Goal: Task Accomplishment & Management: Complete application form

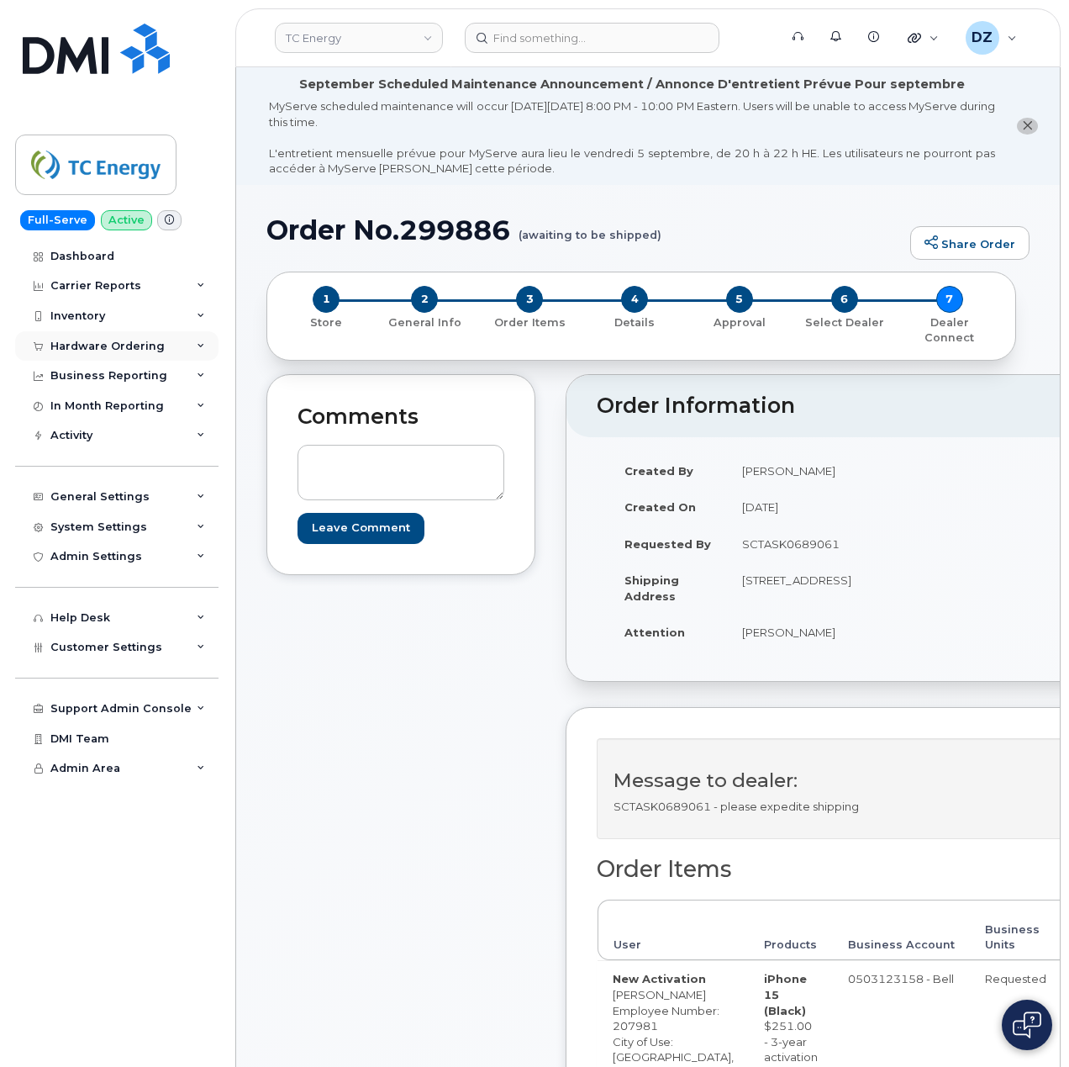
click at [150, 333] on div "Hardware Ordering" at bounding box center [116, 346] width 203 height 30
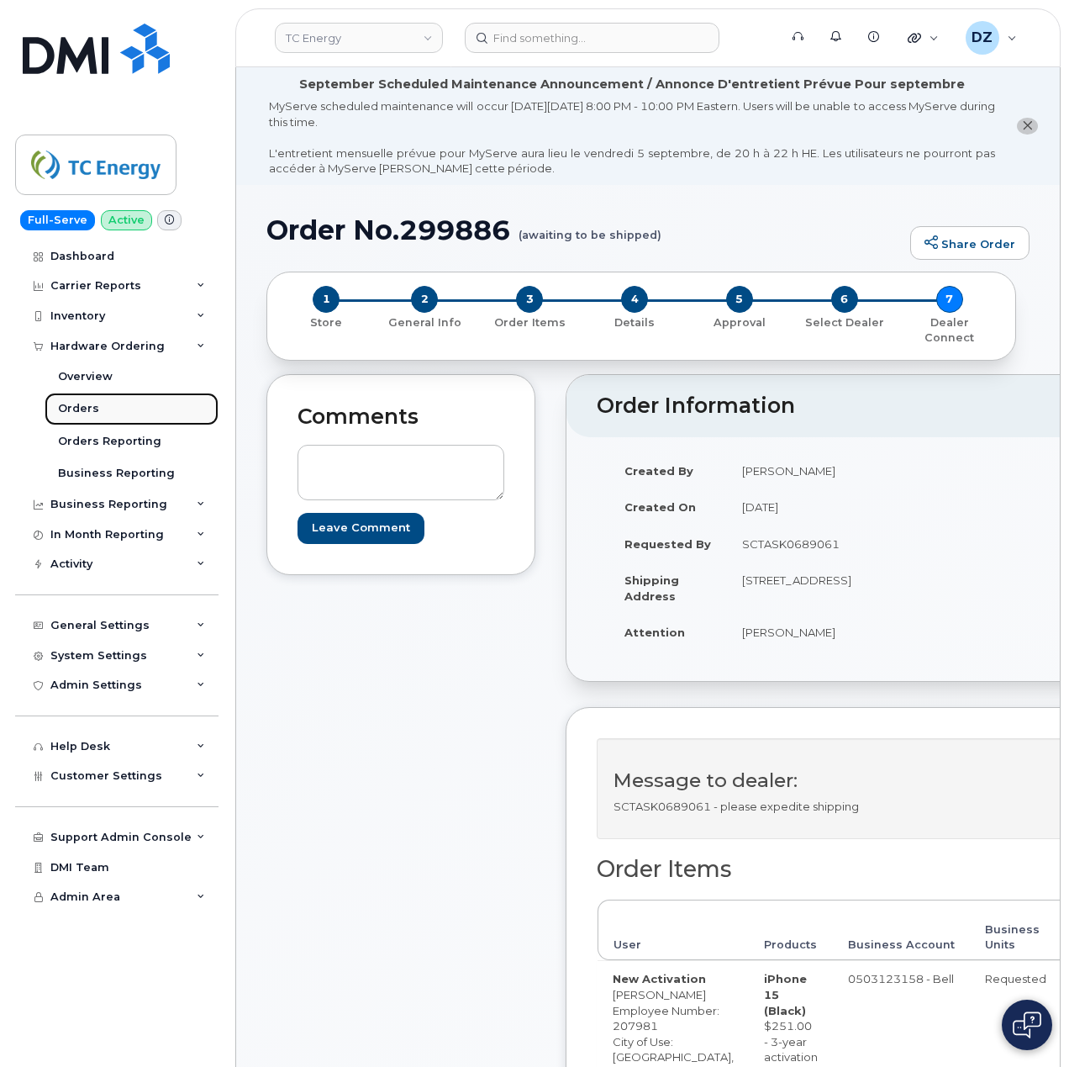
click at [142, 408] on link "Orders" at bounding box center [132, 409] width 174 height 32
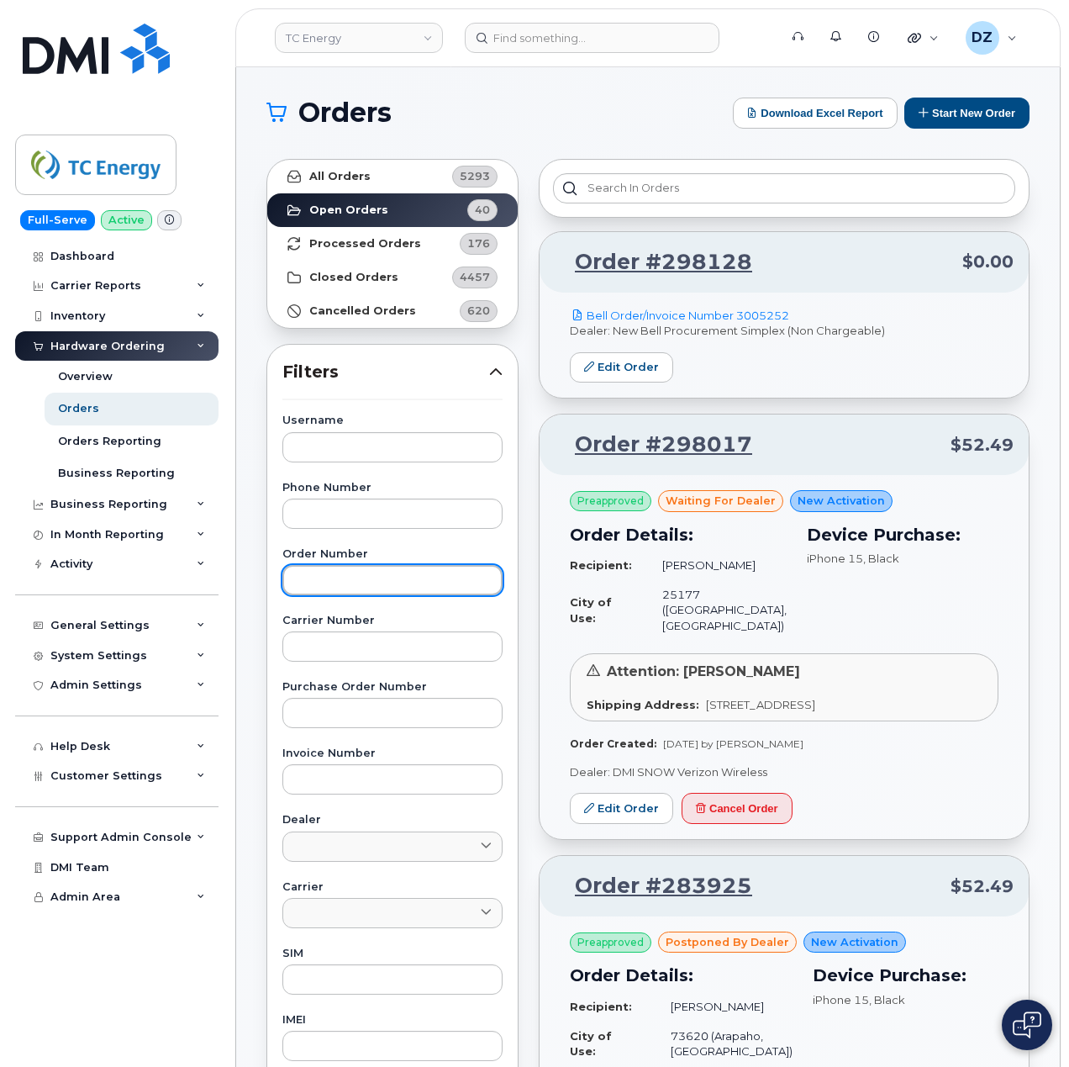
click at [340, 585] on input "text" at bounding box center [393, 580] width 220 height 30
paste input "299701"
type input "299701"
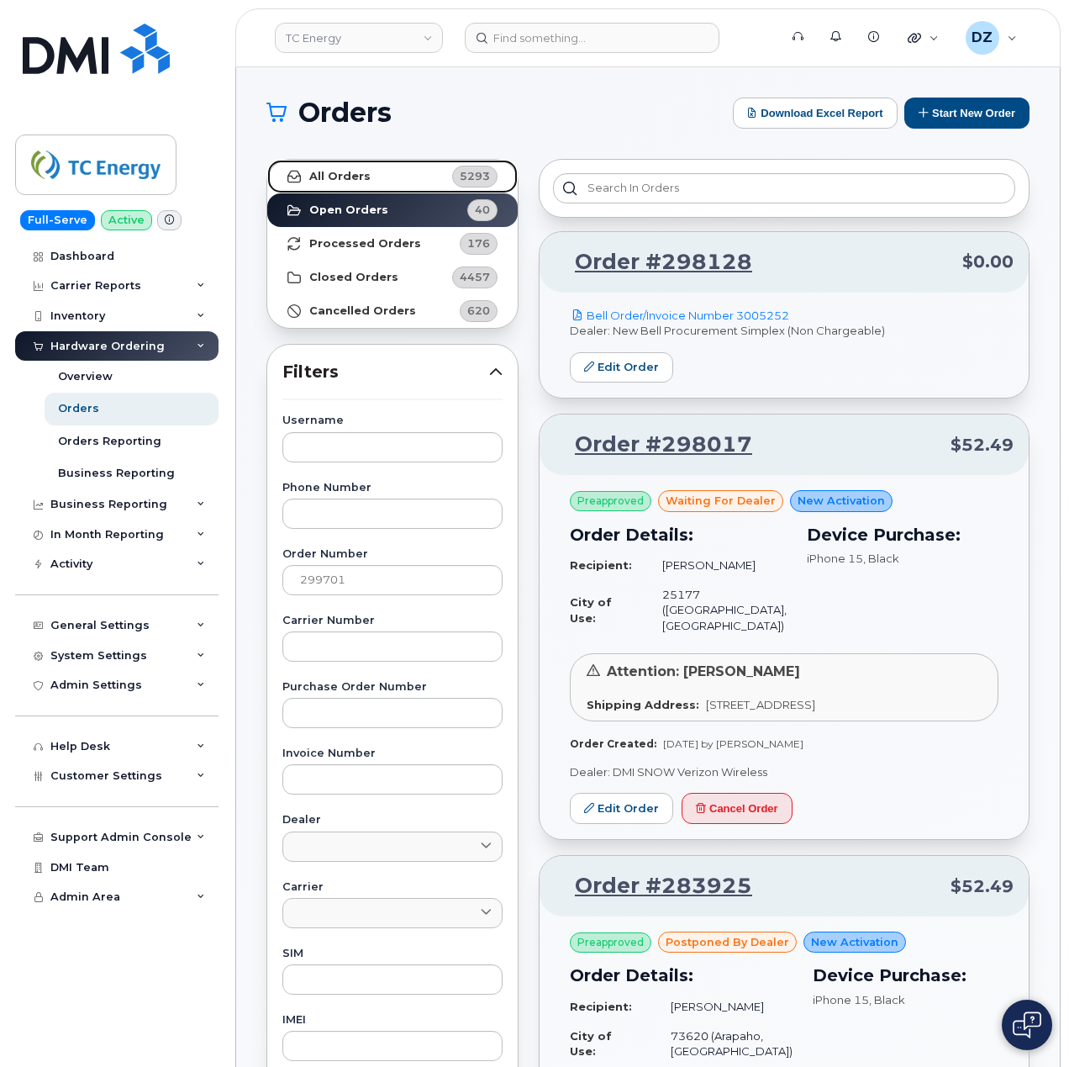
click at [353, 166] on link "All Orders 5293" at bounding box center [392, 177] width 251 height 34
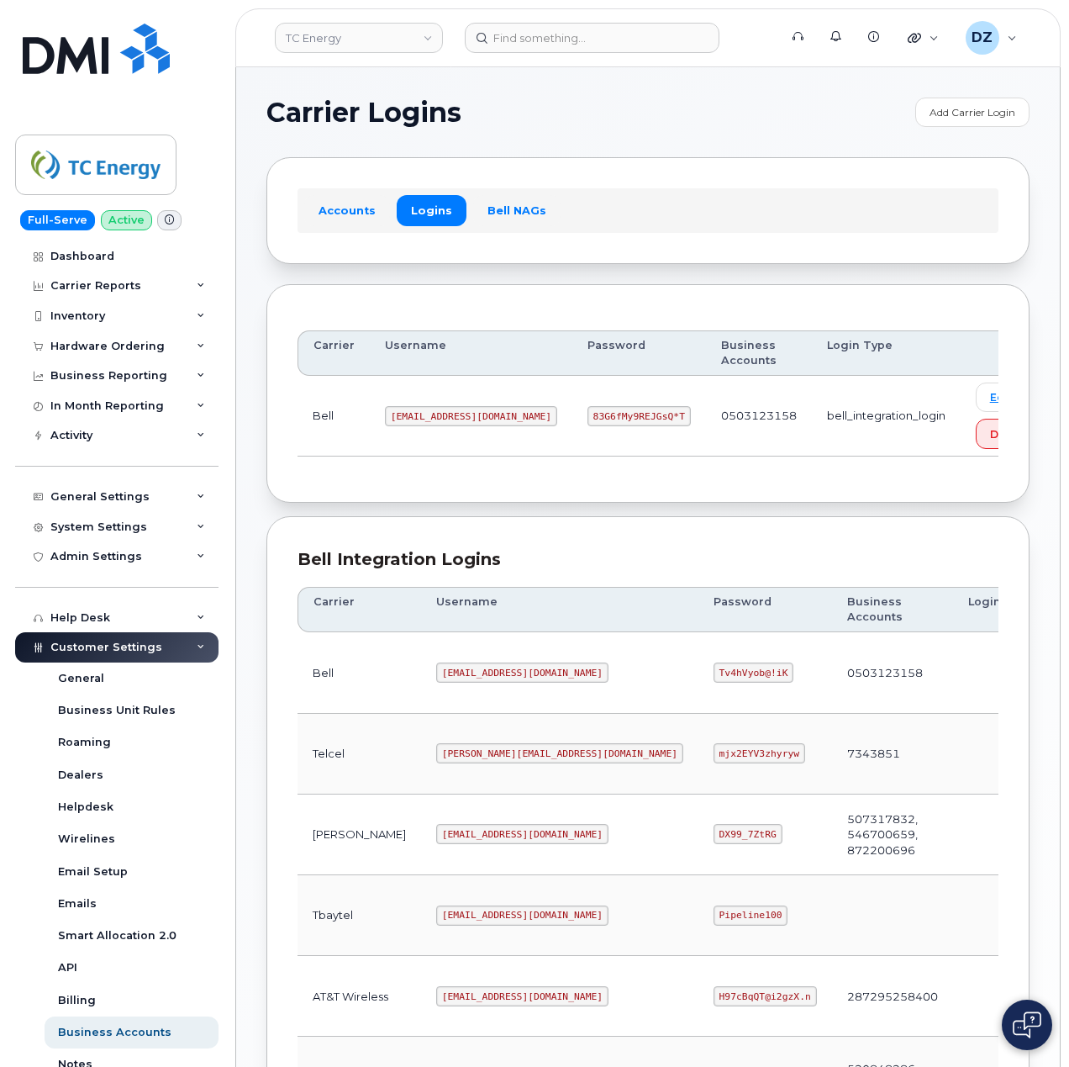
scroll to position [454, 0]
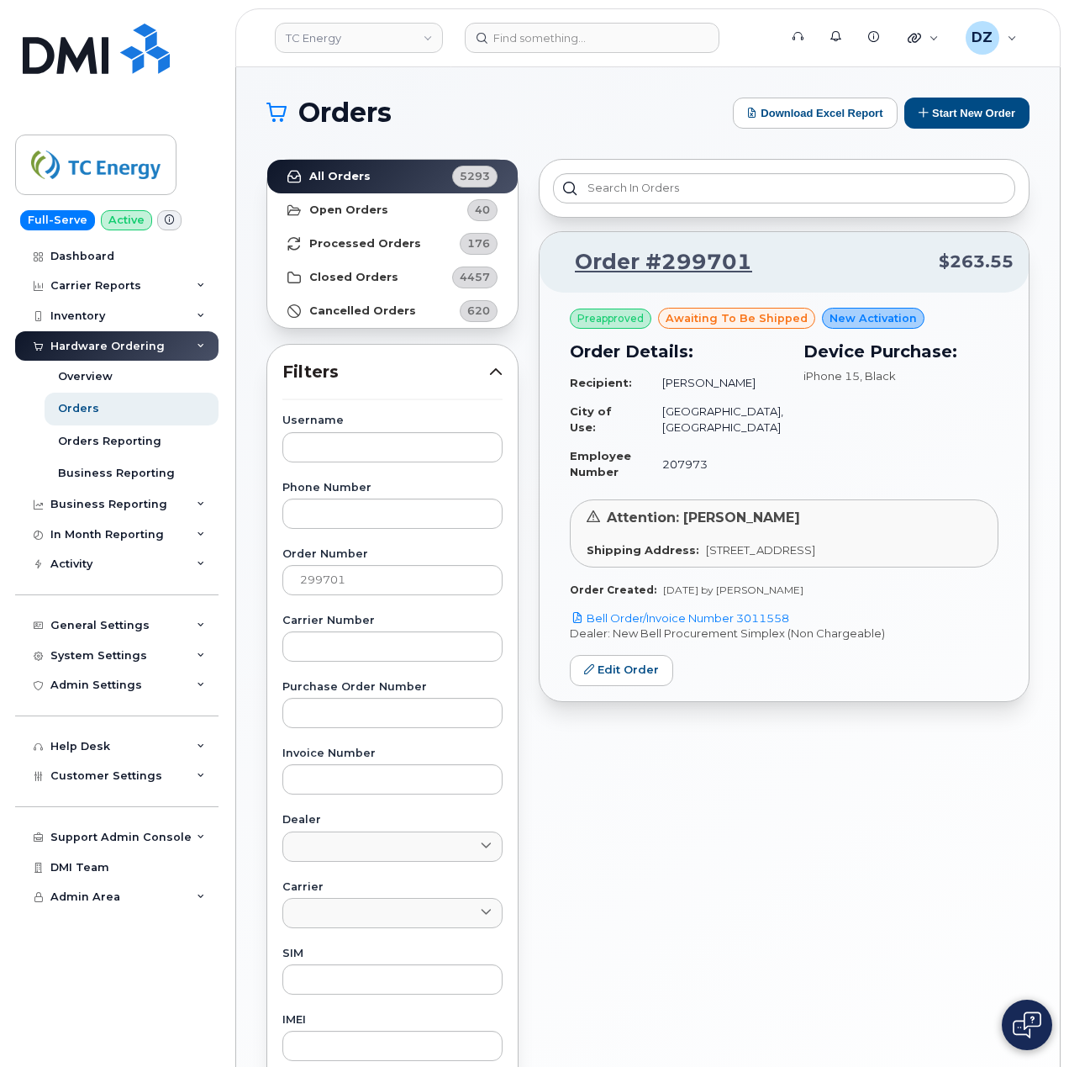
drag, startPoint x: 795, startPoint y: 617, endPoint x: 743, endPoint y: 626, distance: 52.8
click at [743, 626] on p "Bell Order/Invoice Number 3011558" at bounding box center [784, 618] width 429 height 16
copy link "3011558"
click at [326, 585] on input "299701" at bounding box center [393, 580] width 220 height 30
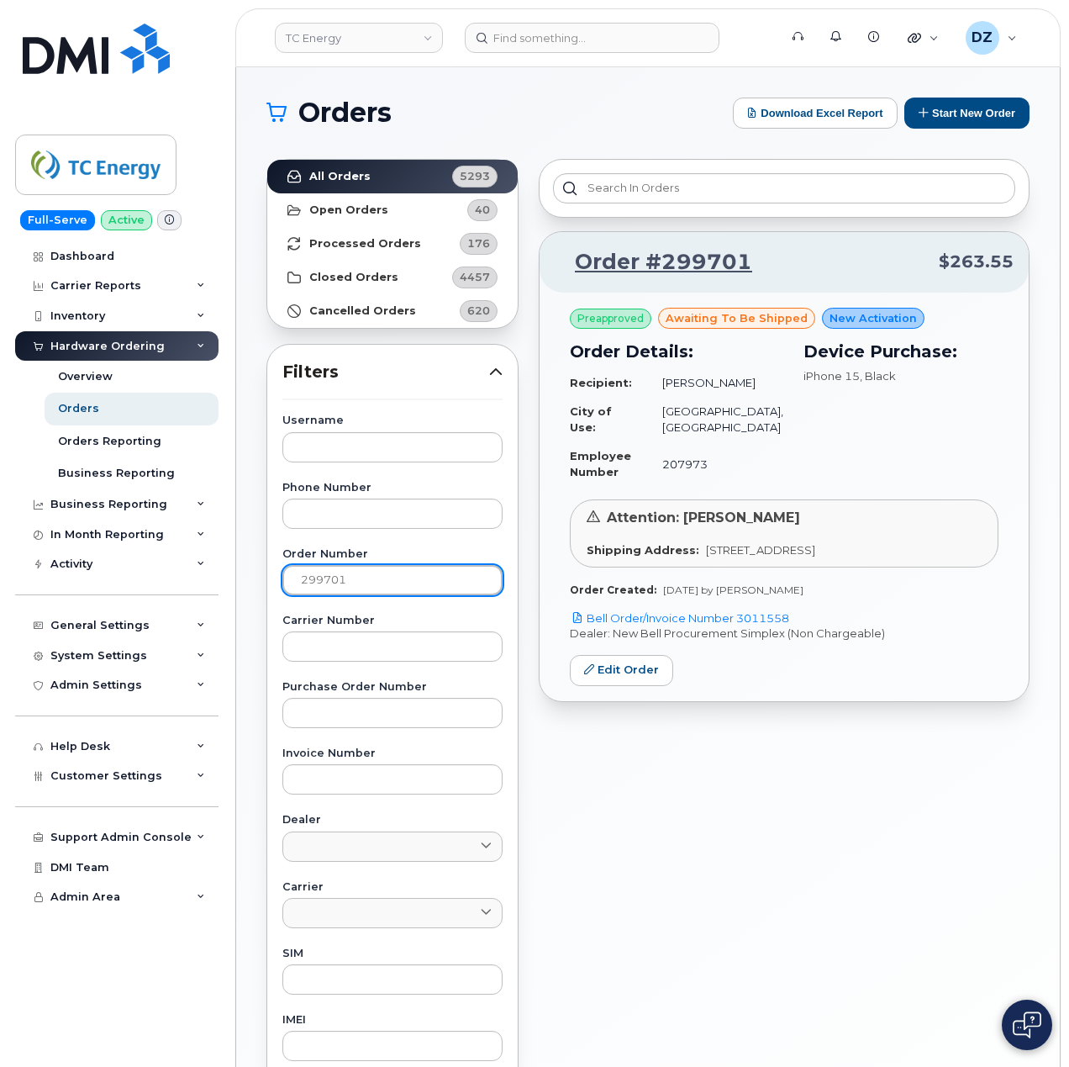
click at [326, 585] on input "299701" at bounding box center [393, 580] width 220 height 30
click at [415, 577] on input "299701" at bounding box center [393, 580] width 220 height 30
paste input "23"
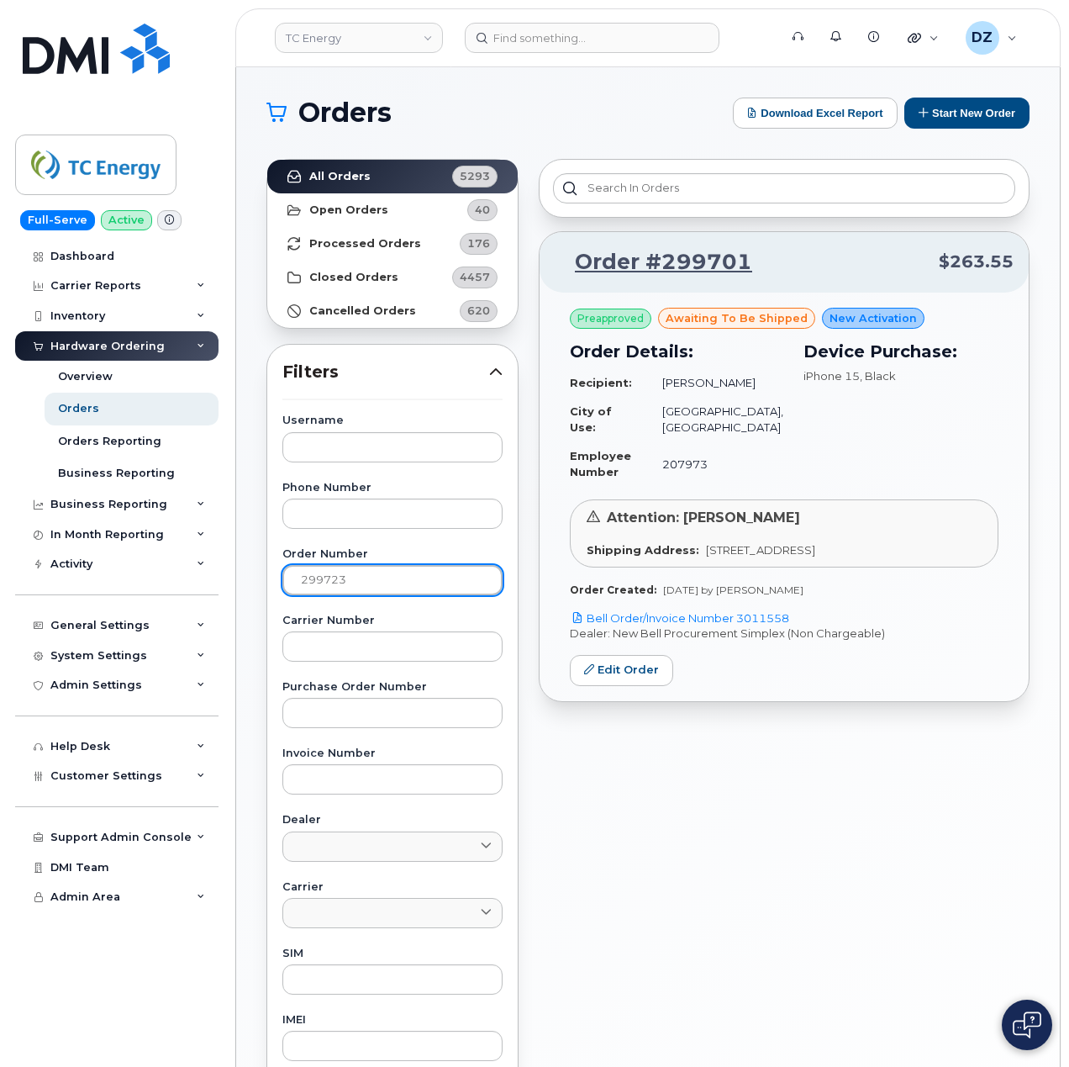
type input "299723"
click at [353, 170] on strong "All Orders" at bounding box center [339, 176] width 61 height 13
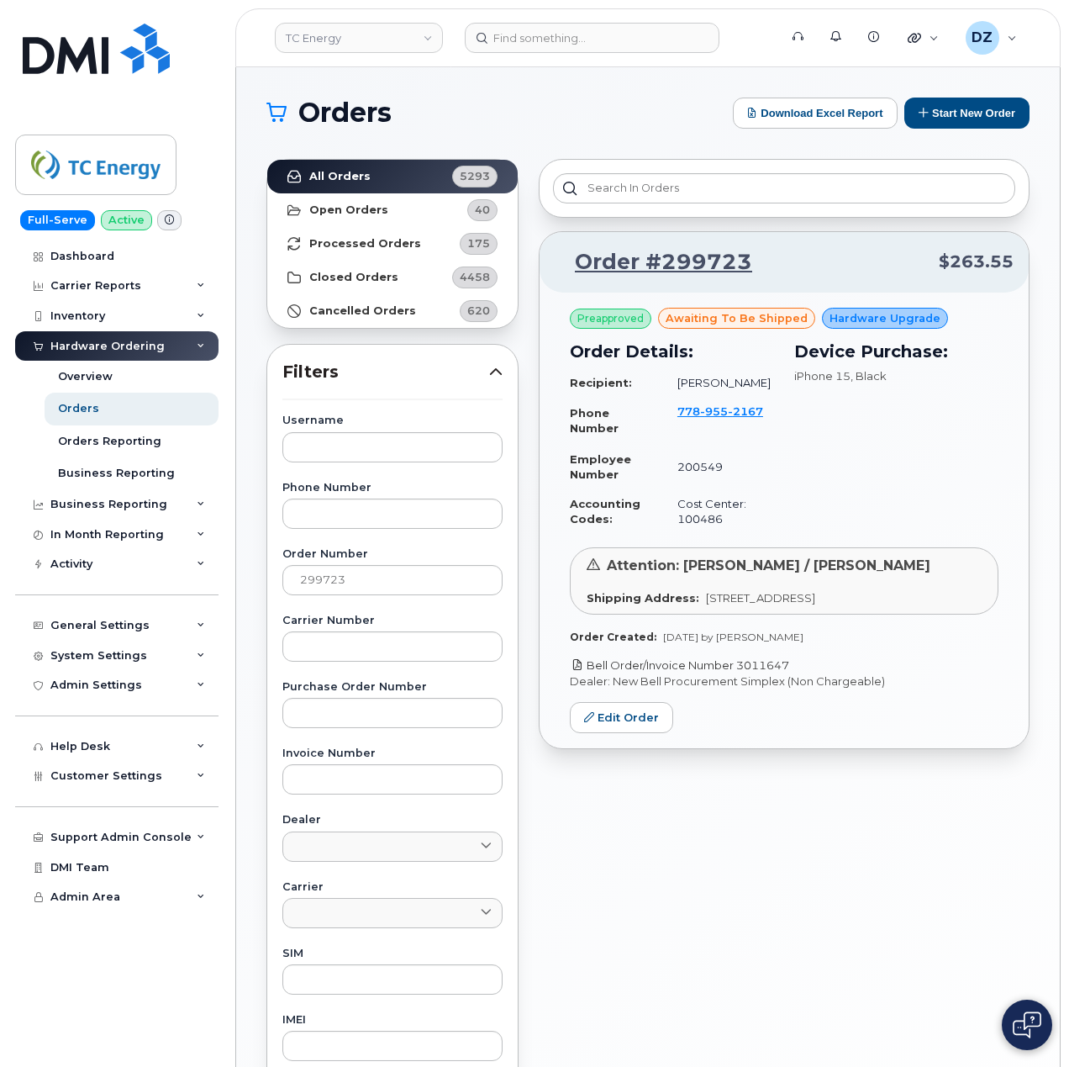
drag, startPoint x: 807, startPoint y: 664, endPoint x: 742, endPoint y: 667, distance: 65.6
click at [742, 667] on p "Bell Order/Invoice Number 3011647" at bounding box center [784, 666] width 429 height 16
copy link "3011647"
drag, startPoint x: 380, startPoint y: 585, endPoint x: 284, endPoint y: 605, distance: 98.0
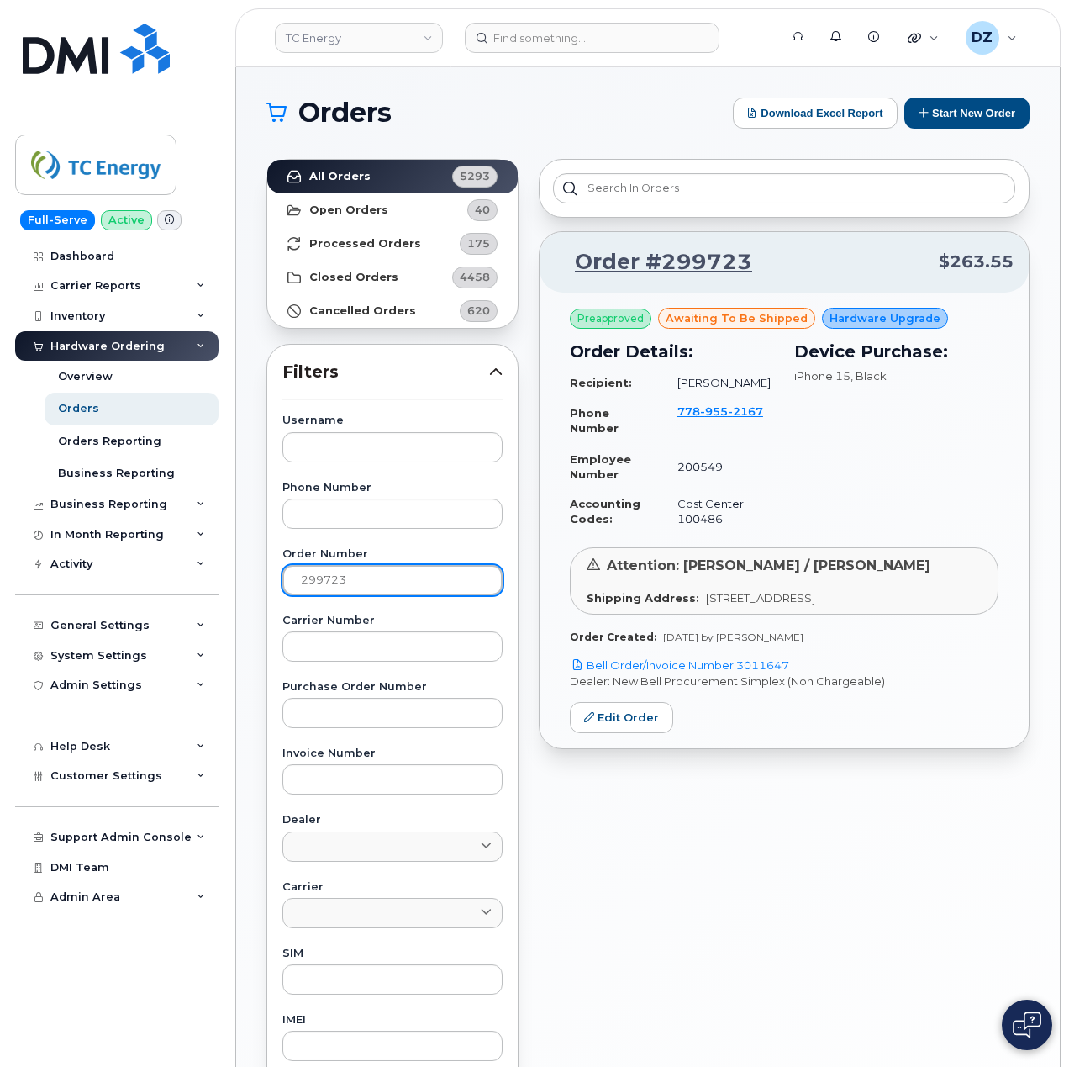
click at [284, 605] on div "Username Phone Number Order Number 299723 Carrier Number Purchase Order Number …" at bounding box center [392, 804] width 261 height 779
click at [953, 111] on button "Start New Order" at bounding box center [967, 113] width 125 height 31
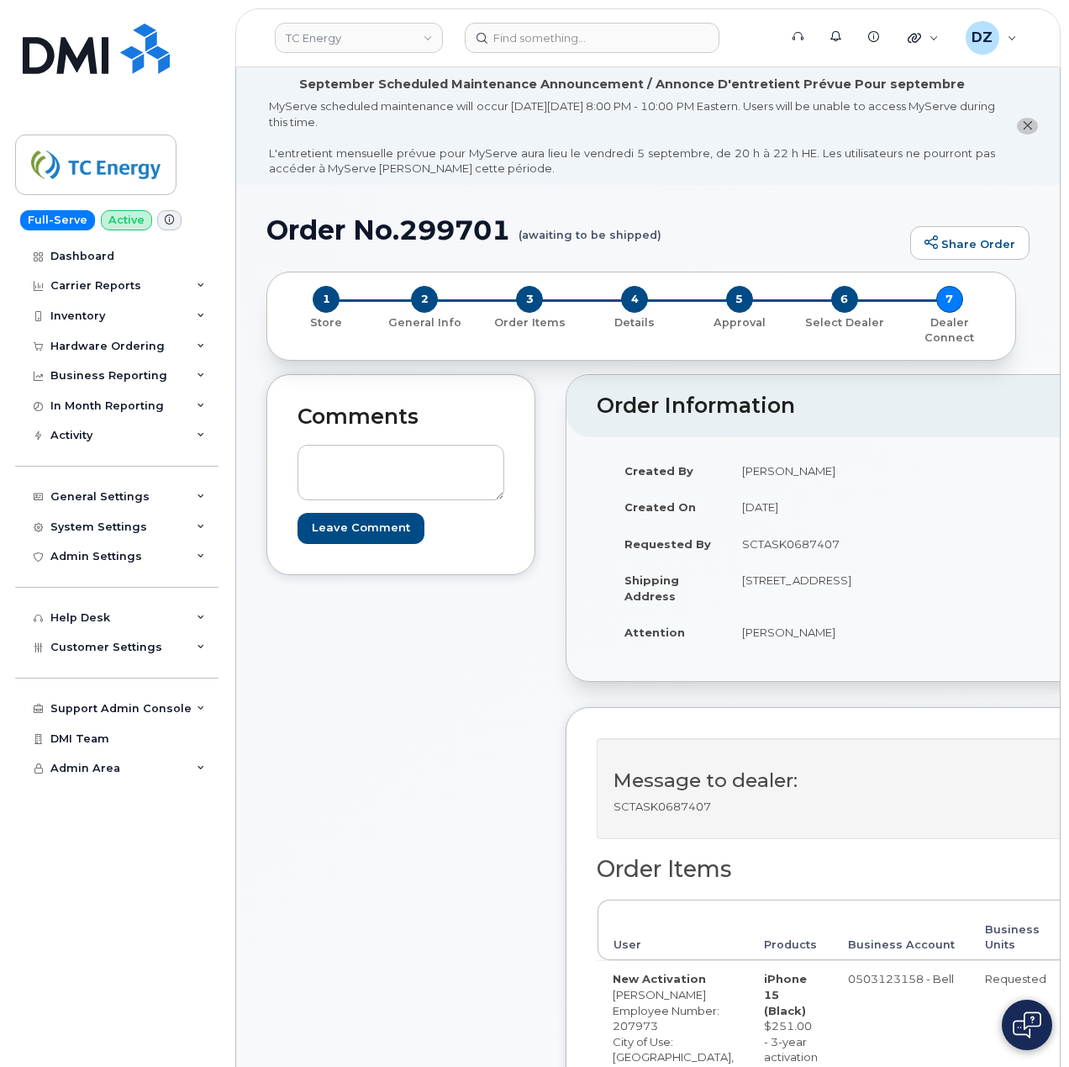
scroll to position [448, 0]
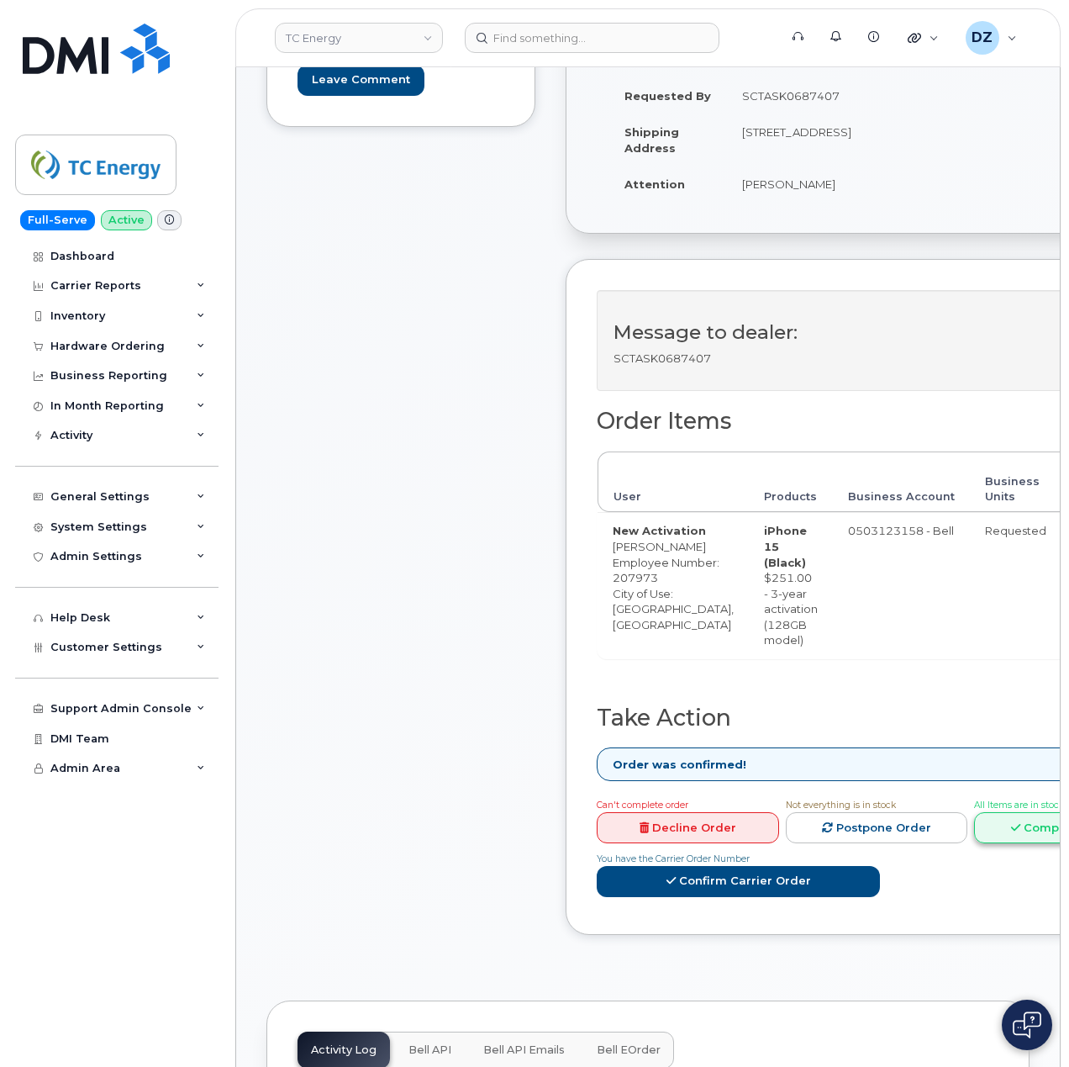
click at [992, 843] on link "Complete Order" at bounding box center [1065, 827] width 182 height 31
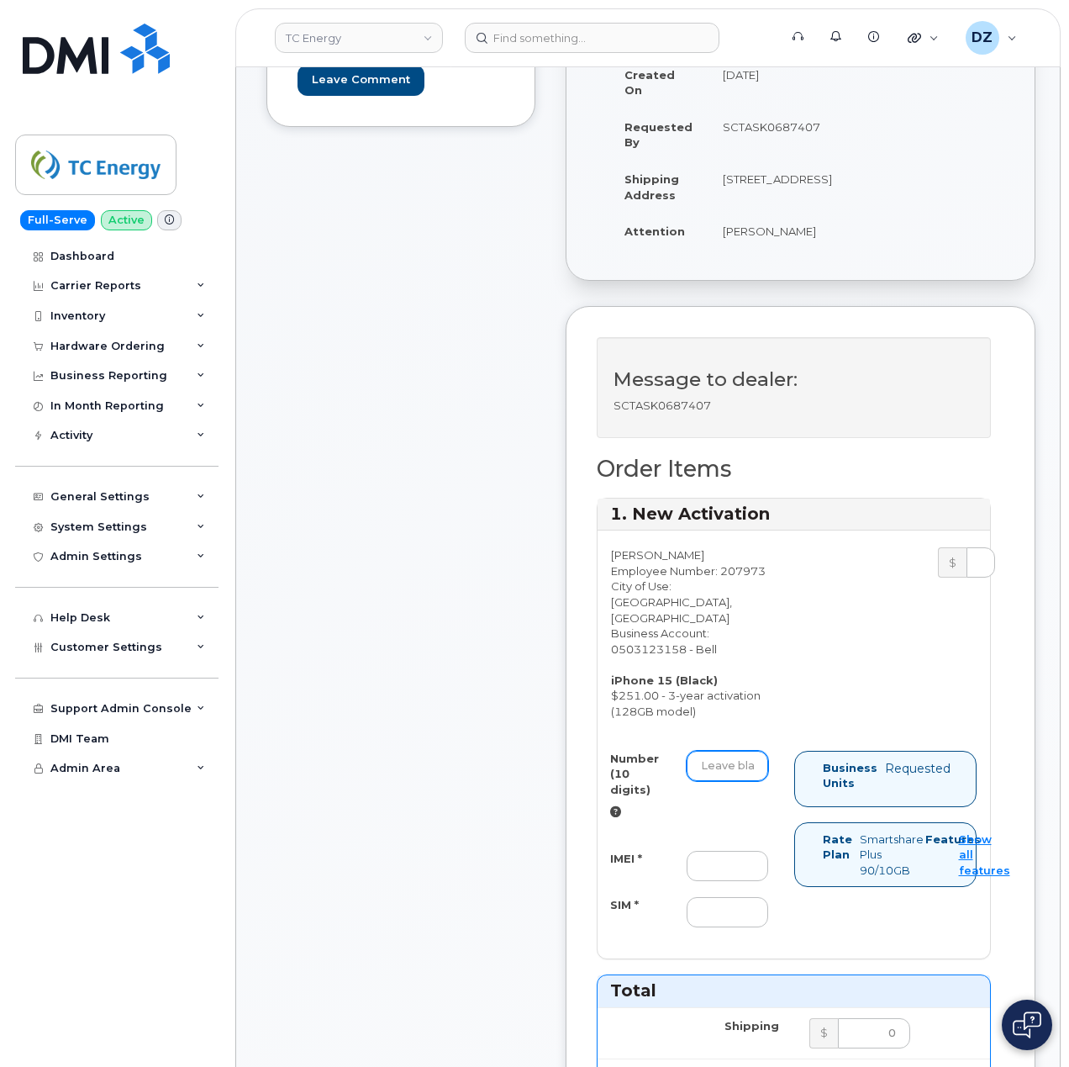
click at [728, 775] on input "Number (10 digits)" at bounding box center [728, 766] width 82 height 30
paste input "4034793543"
type input "4034793543"
click at [397, 816] on div "Comments Leave Comment" at bounding box center [401, 943] width 269 height 2034
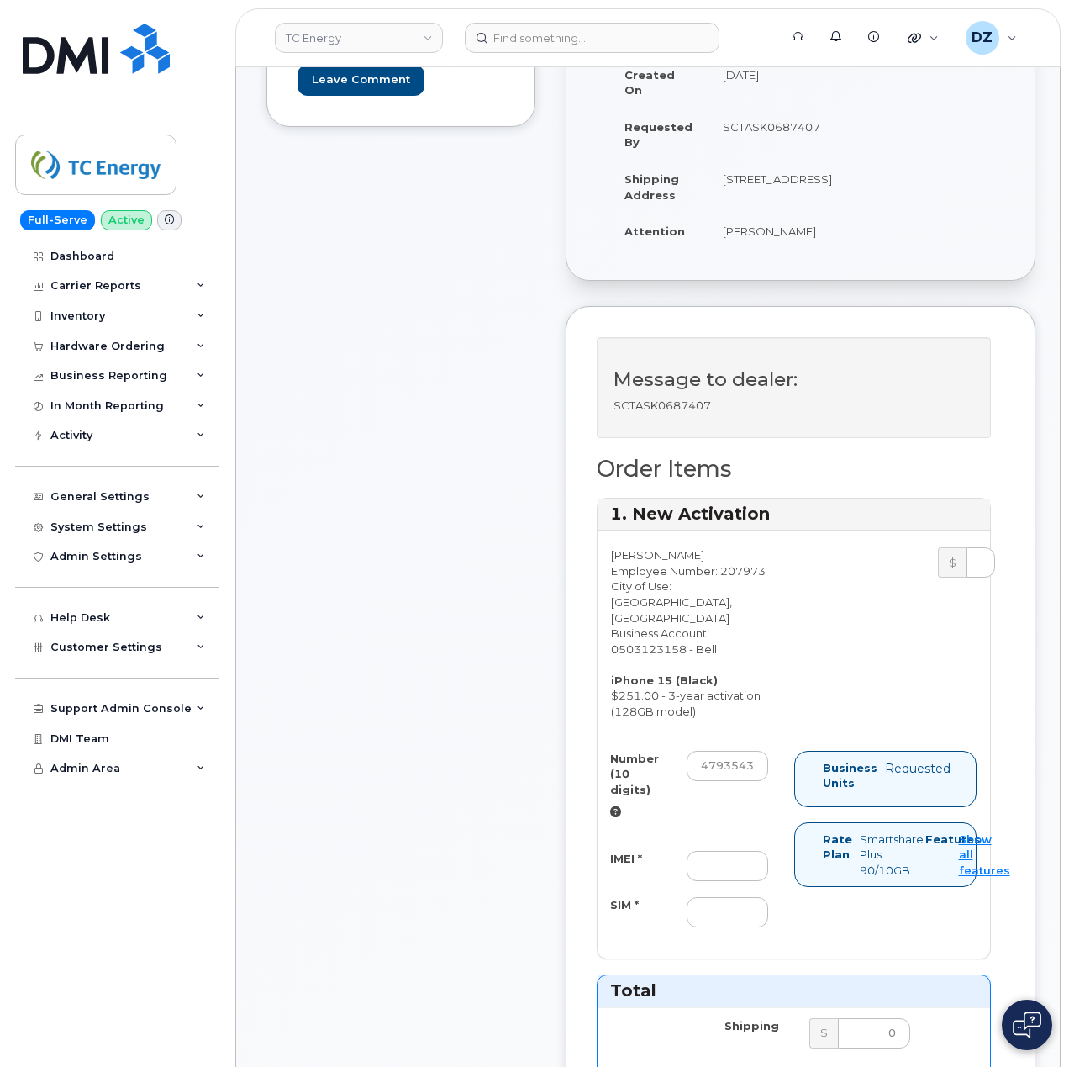
scroll to position [0, 0]
drag, startPoint x: 725, startPoint y: 861, endPoint x: 681, endPoint y: 861, distance: 43.7
click at [725, 861] on input "IMEI *" at bounding box center [728, 866] width 82 height 30
paste input "355700859459428"
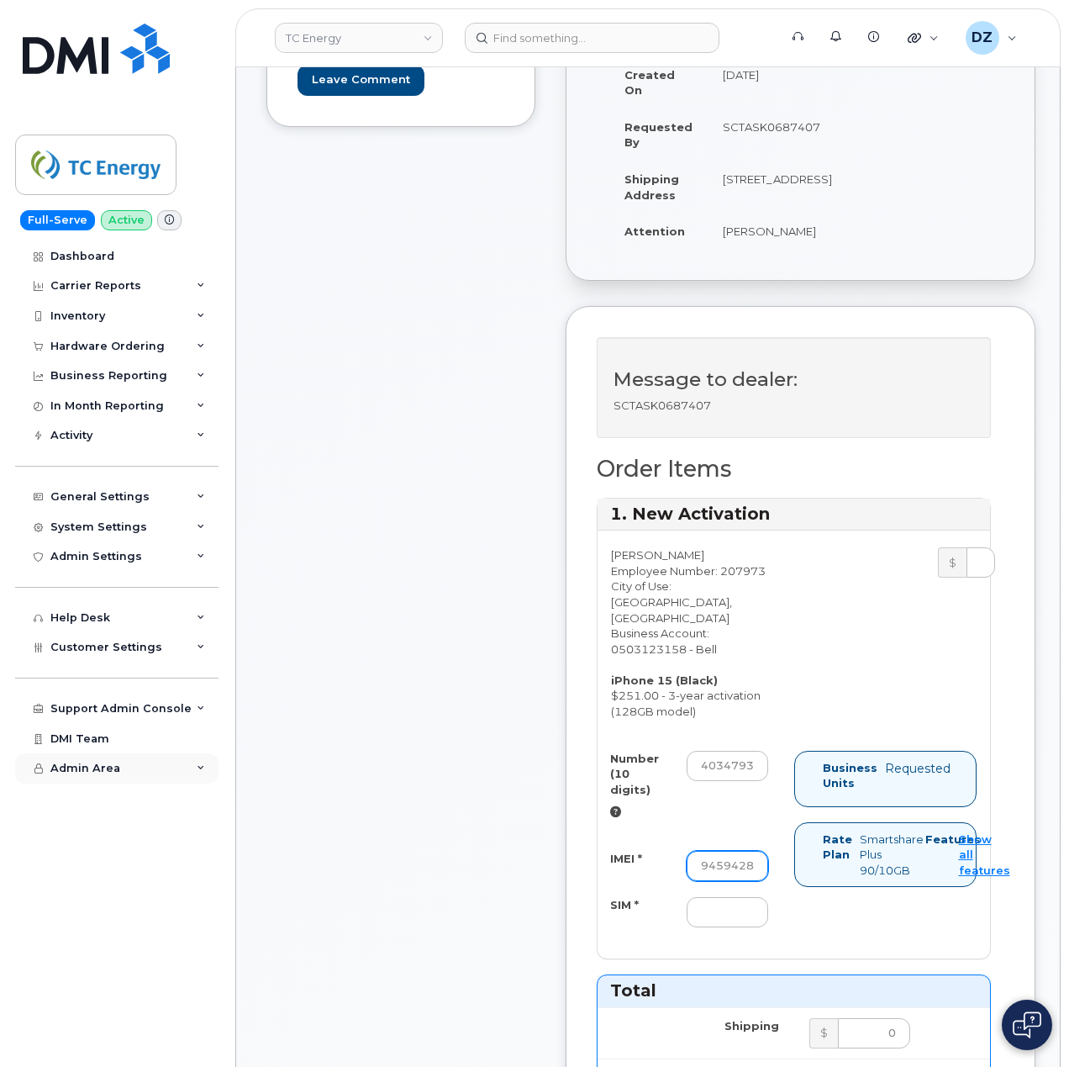
type input "355700859459428"
click at [738, 925] on input "SIM *" at bounding box center [728, 912] width 82 height 30
paste input "89302610207734812347"
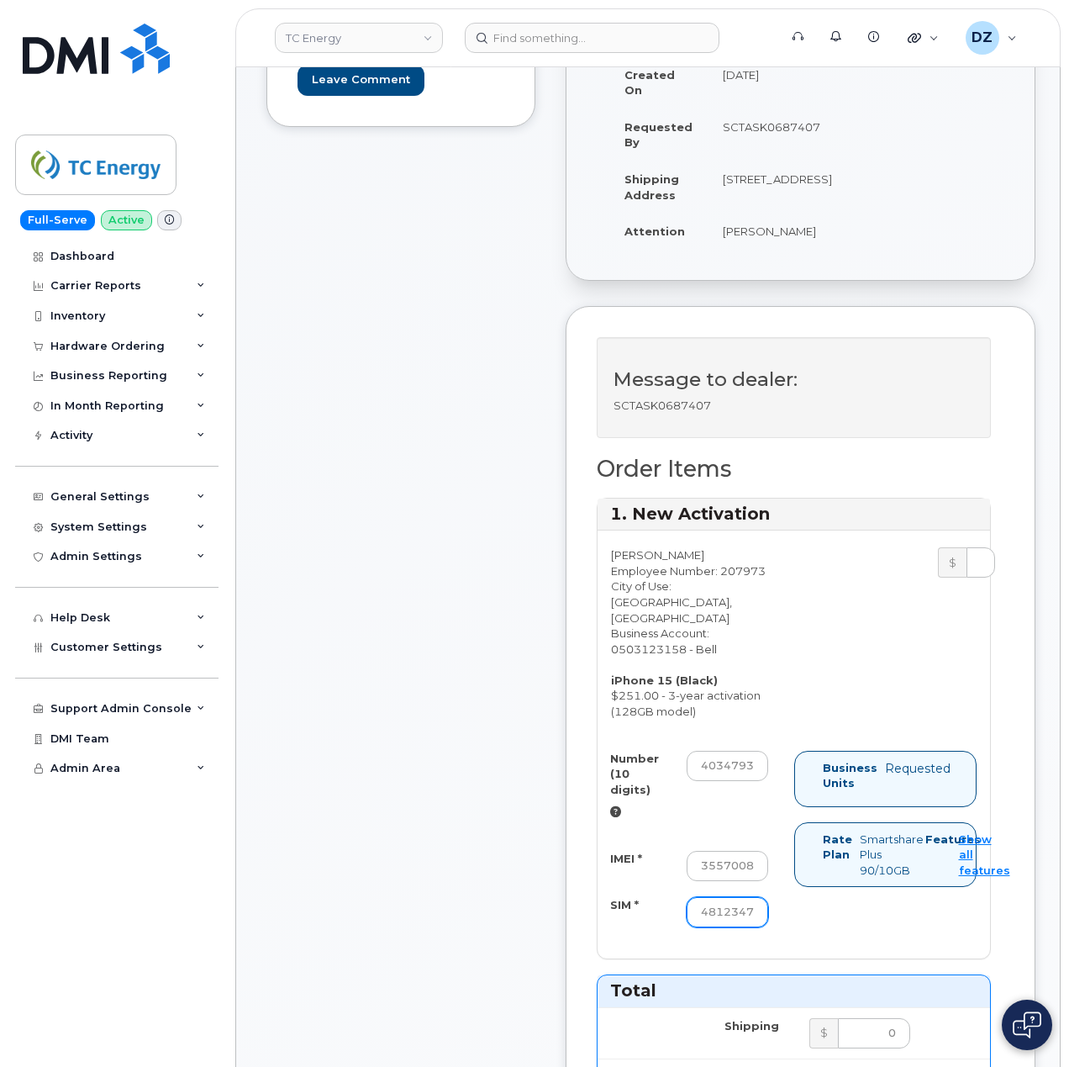
type input "89302610207734812347"
drag, startPoint x: 495, startPoint y: 858, endPoint x: 393, endPoint y: 767, distance: 136.9
click at [393, 767] on div "Comments Leave Comment" at bounding box center [401, 943] width 269 height 2034
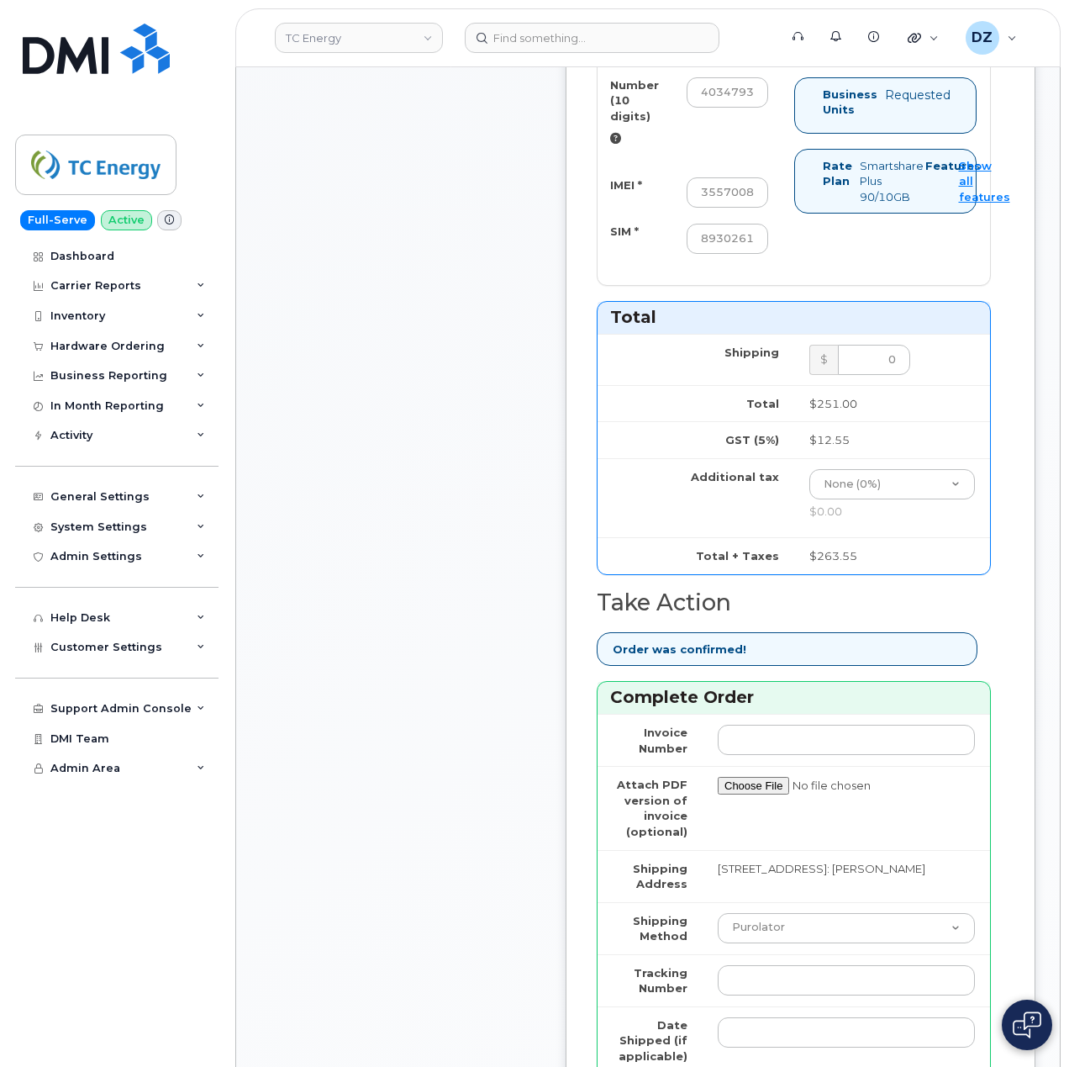
scroll to position [1345, 0]
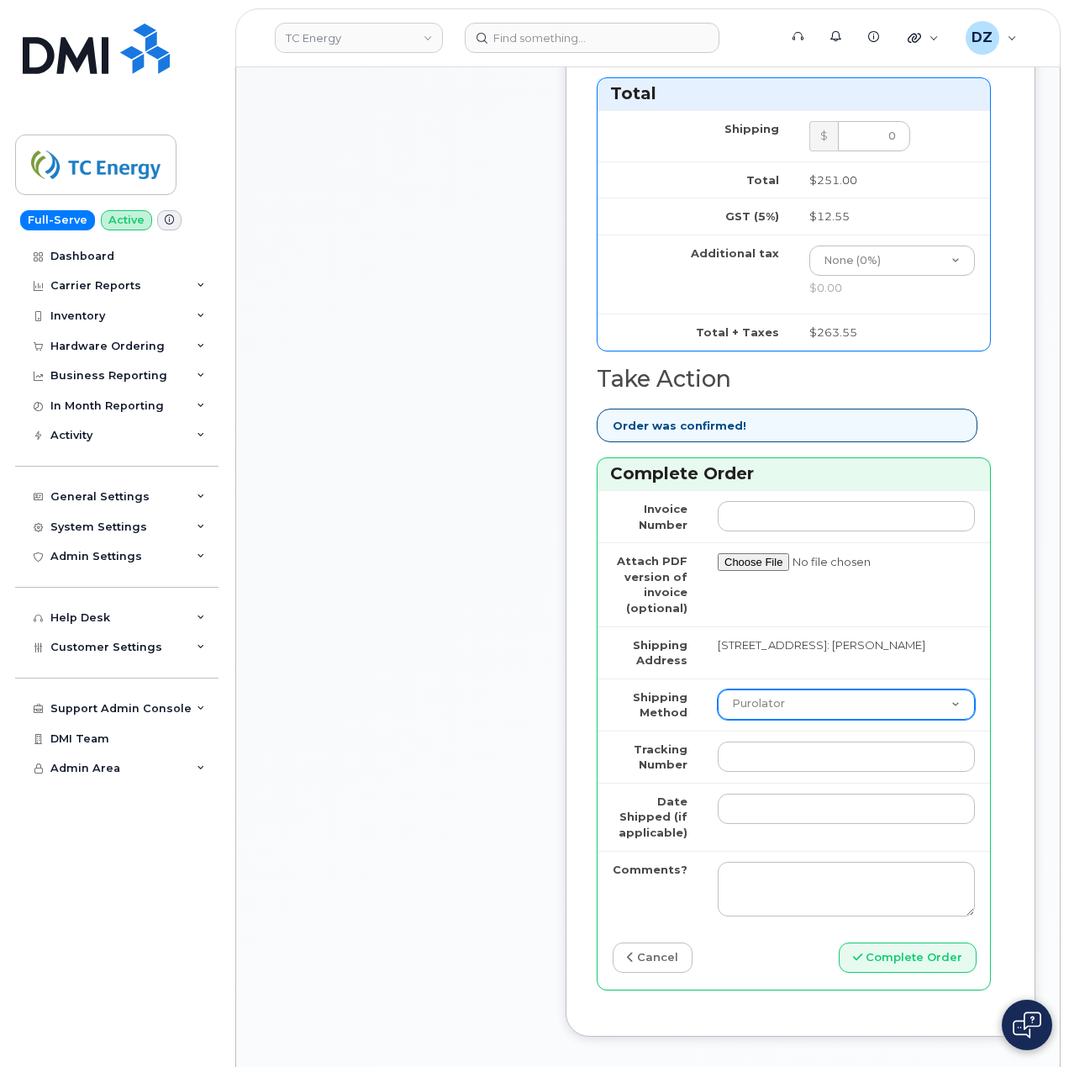
click at [752, 700] on select "Purolator UPS FedEx Canada Post Courier Other Drop Off Pick Up" at bounding box center [846, 704] width 257 height 30
select select "FedEx"
click at [718, 698] on select "Purolator UPS FedEx Canada Post Courier Other Drop Off Pick Up" at bounding box center [846, 704] width 257 height 30
click at [788, 763] on input "Tracking Number" at bounding box center [846, 757] width 257 height 30
paste input "475744905081"
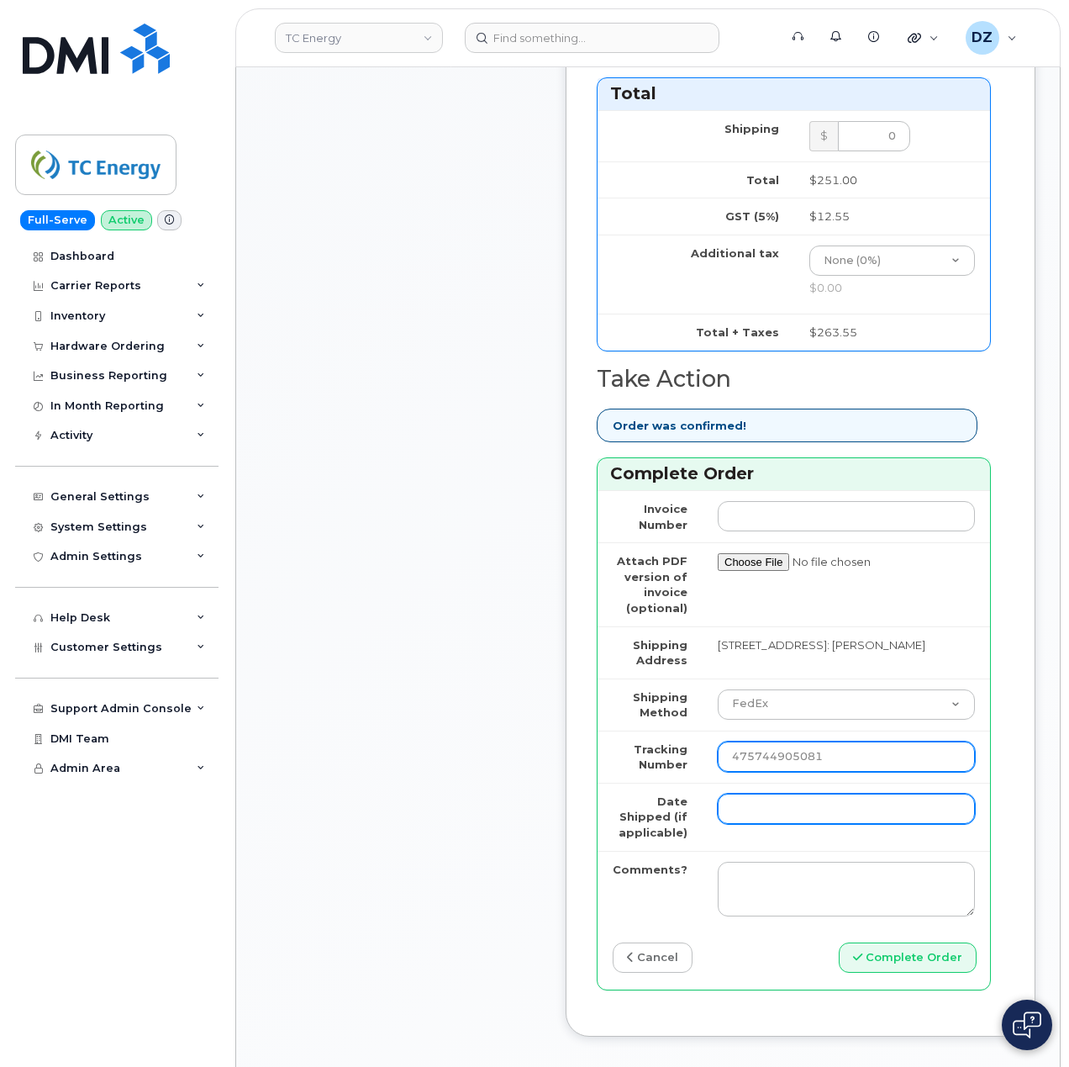
type input "475744905081"
click at [757, 816] on input "Date Shipped (if applicable)" at bounding box center [846, 809] width 257 height 30
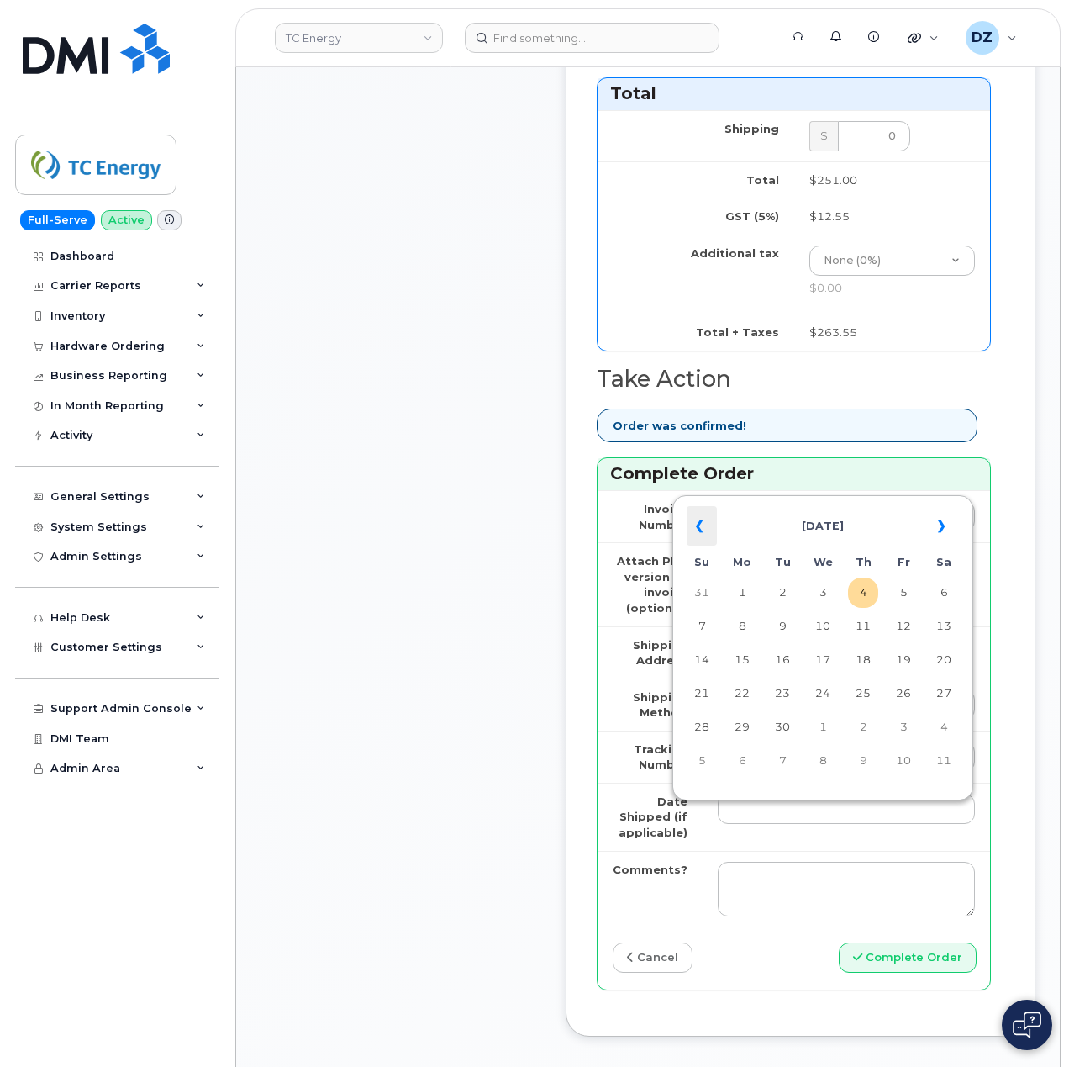
click at [706, 526] on th "«" at bounding box center [702, 526] width 30 height 40
click at [938, 531] on th "»" at bounding box center [944, 526] width 30 height 40
click at [795, 595] on td "2" at bounding box center [783, 593] width 30 height 30
type input "2025-09-02"
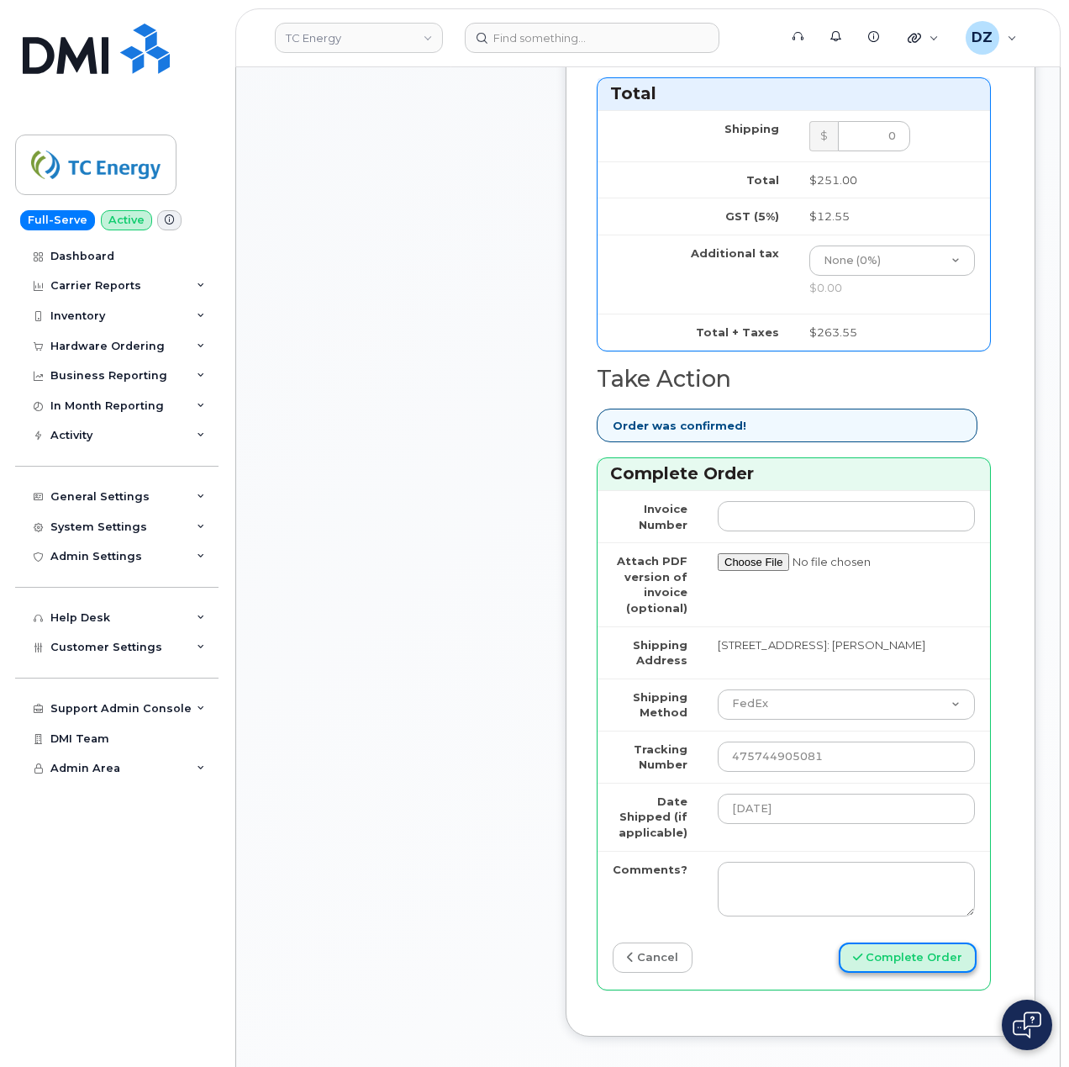
click at [895, 965] on button "Complete Order" at bounding box center [908, 958] width 138 height 31
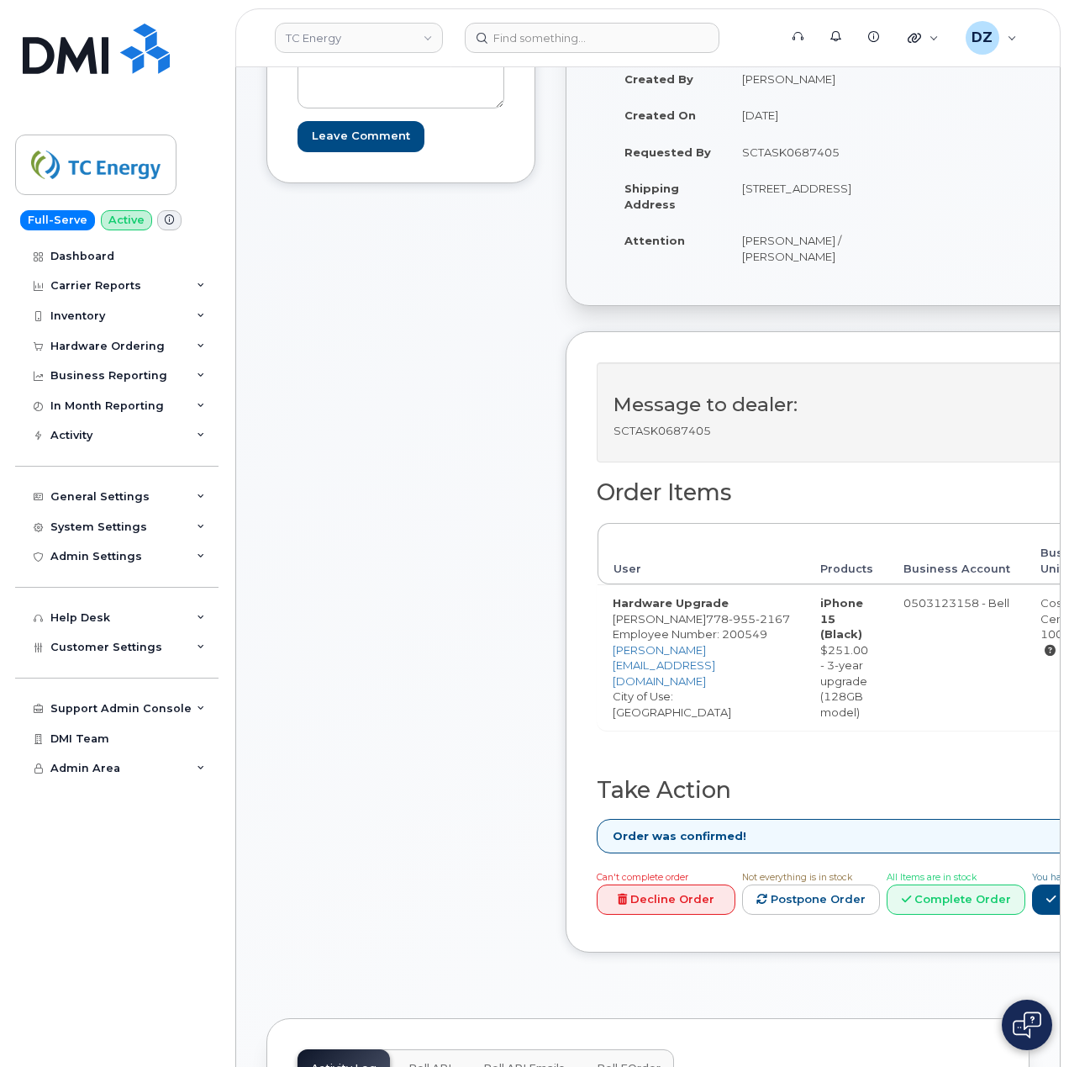
scroll to position [448, 0]
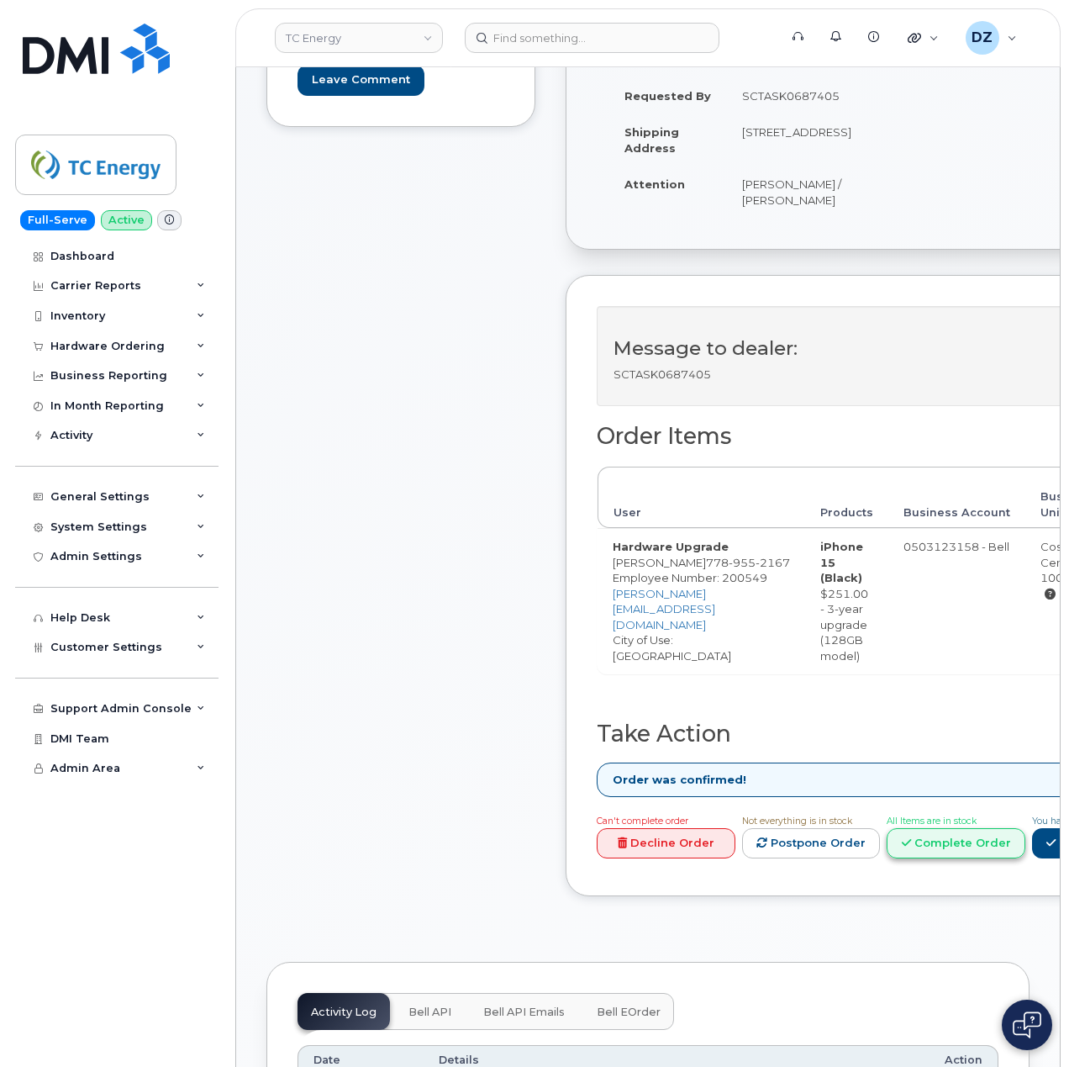
click at [1026, 855] on link "Complete Order" at bounding box center [956, 843] width 139 height 31
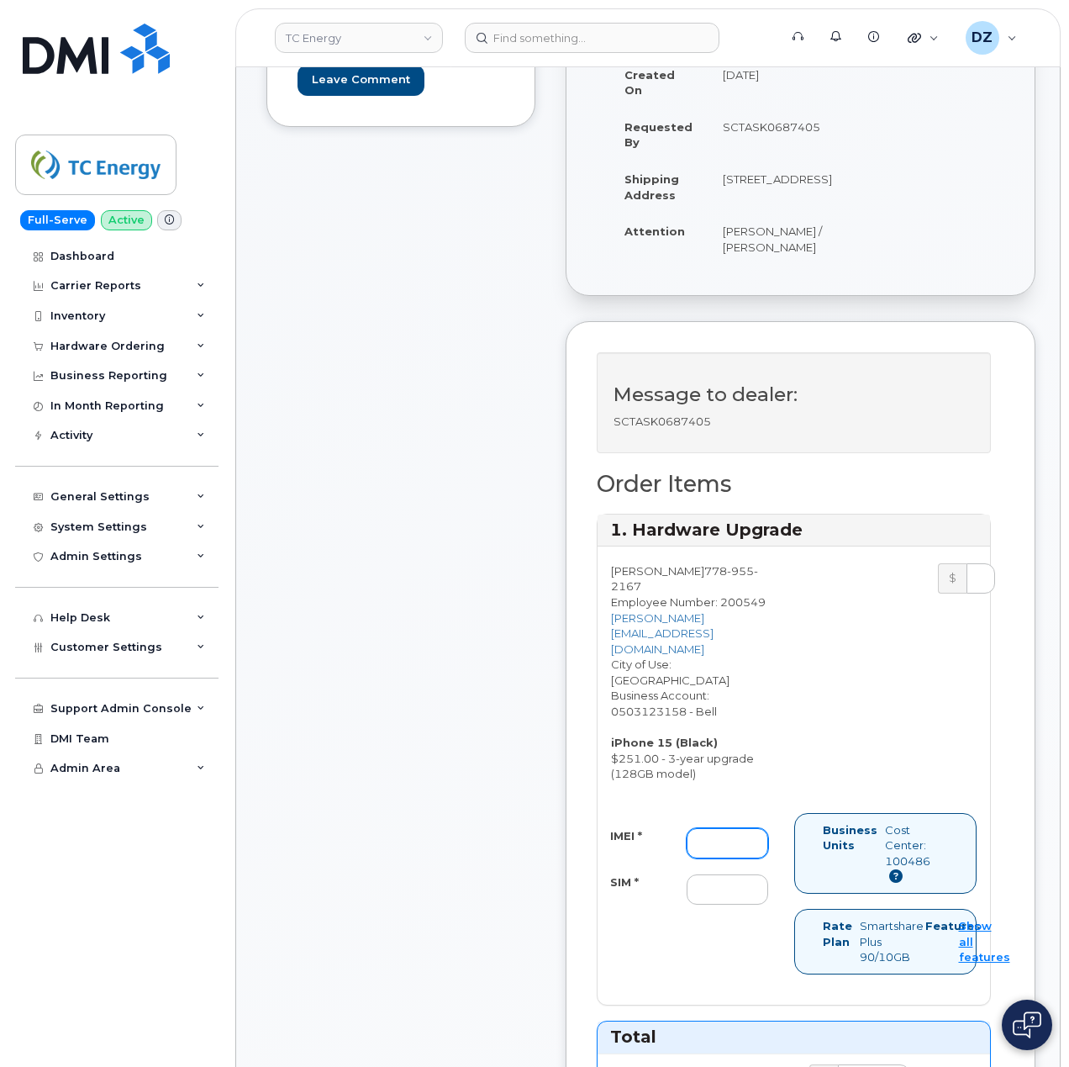
click at [711, 828] on input "IMEI *" at bounding box center [728, 843] width 82 height 30
paste input "355700859690311"
type input "355700859690311"
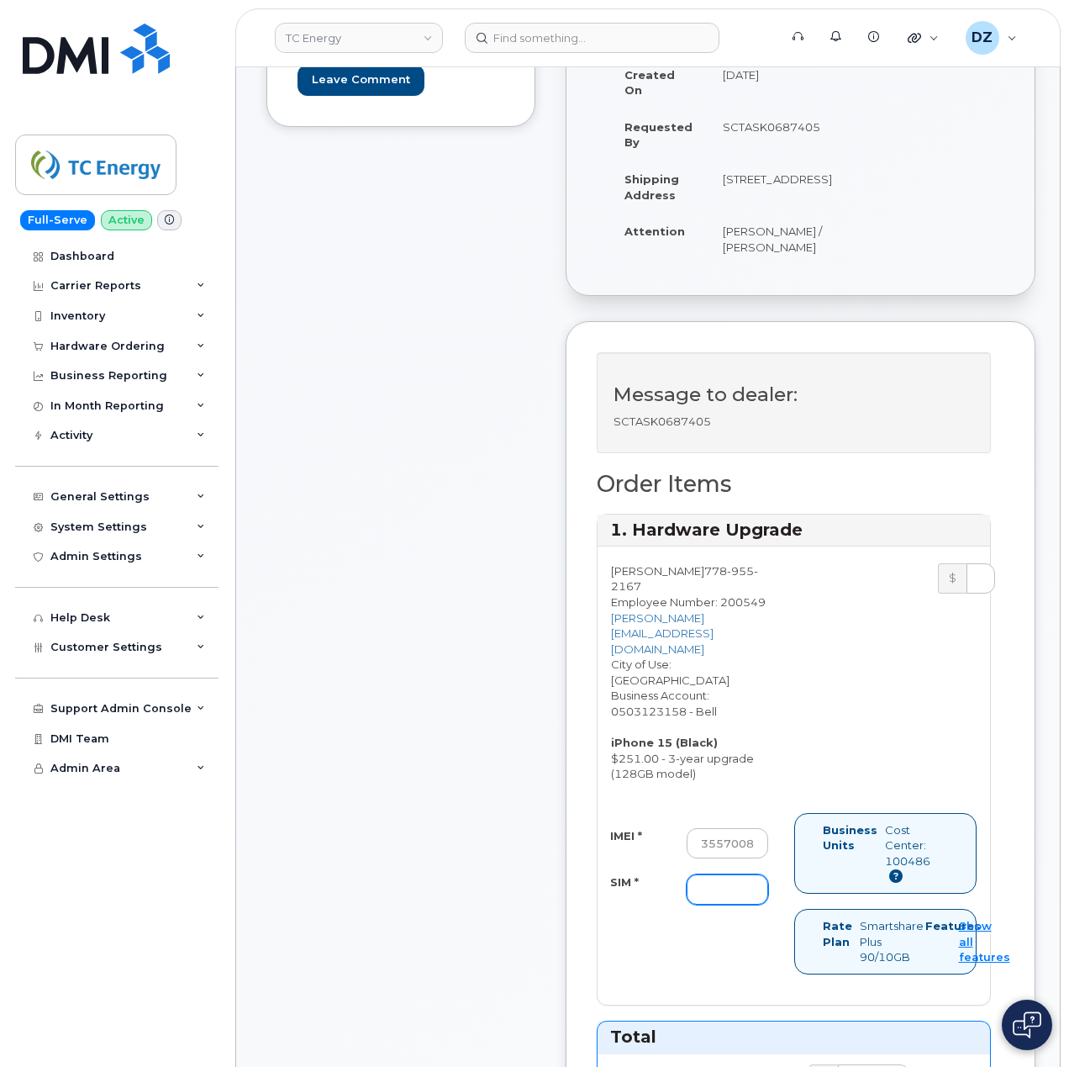
click at [704, 874] on input "SIM *" at bounding box center [728, 889] width 82 height 30
paste input "89302610207734812339"
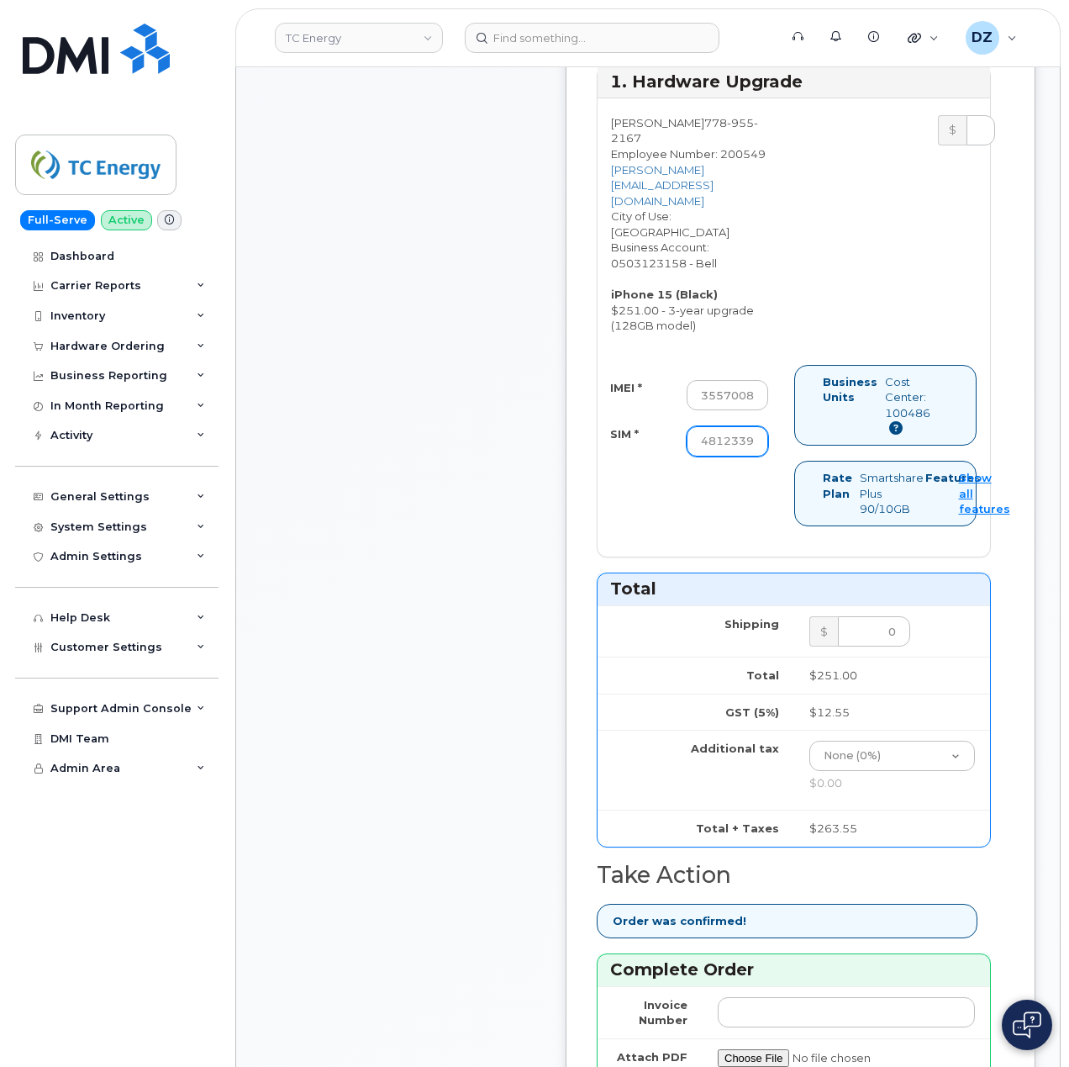
type input "89302610207734812339"
click at [509, 765] on div "Comments Leave Comment" at bounding box center [401, 518] width 269 height 2081
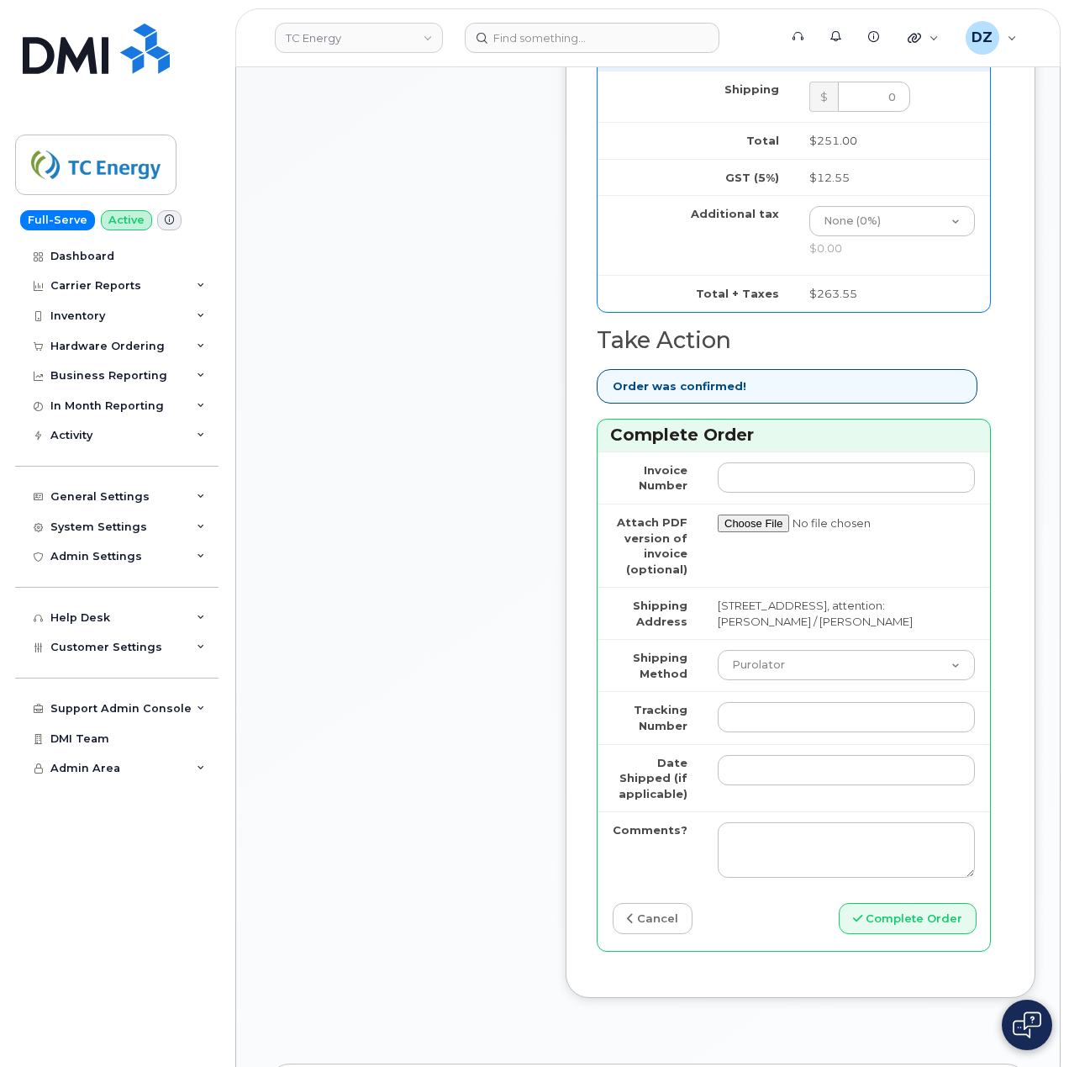
scroll to position [1457, 0]
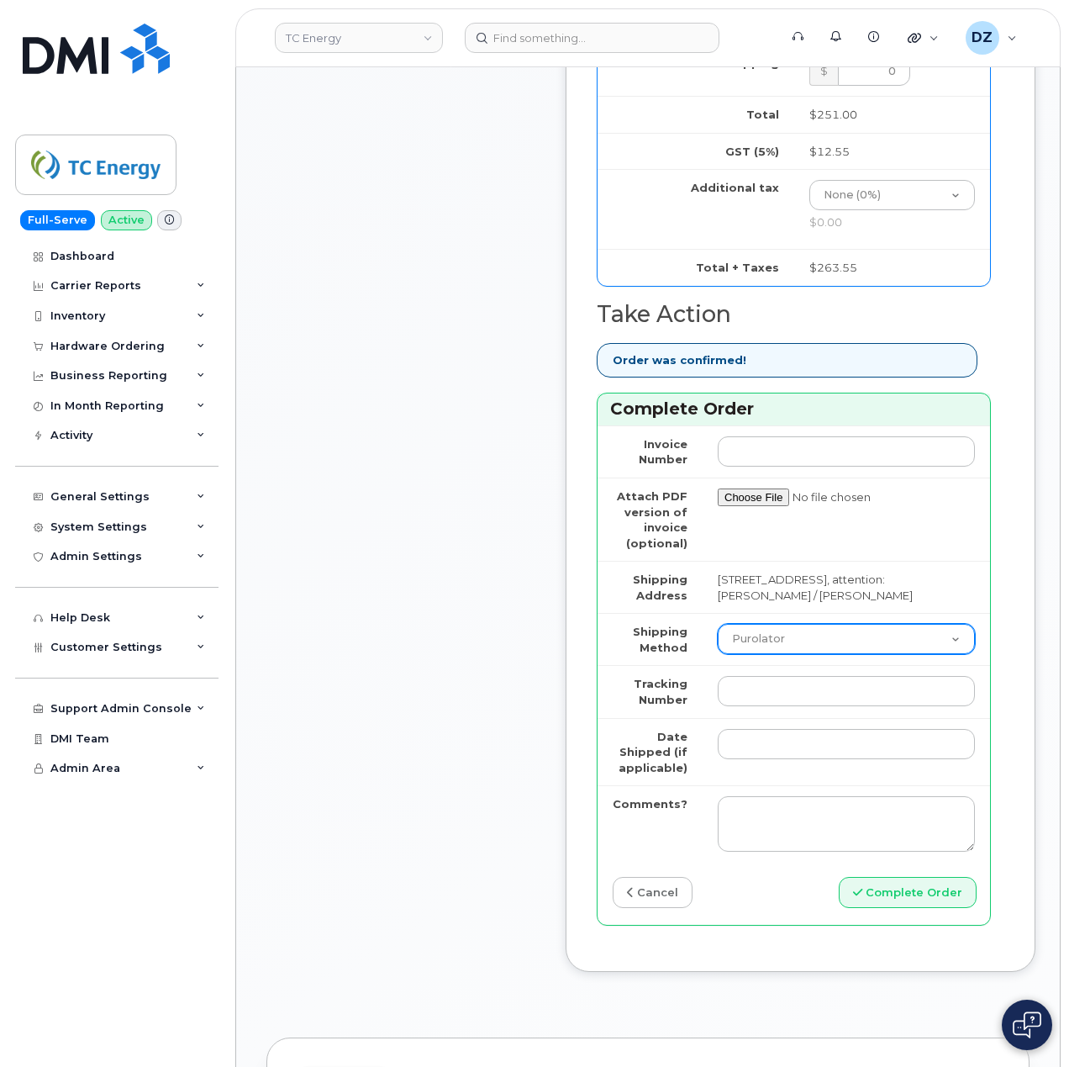
click at [794, 624] on select "Purolator UPS FedEx Canada Post Courier Other Drop Off Pick Up" at bounding box center [846, 639] width 257 height 30
select select "FedEx"
click at [718, 624] on select "Purolator UPS FedEx Canada Post Courier Other Drop Off Pick Up" at bounding box center [846, 639] width 257 height 30
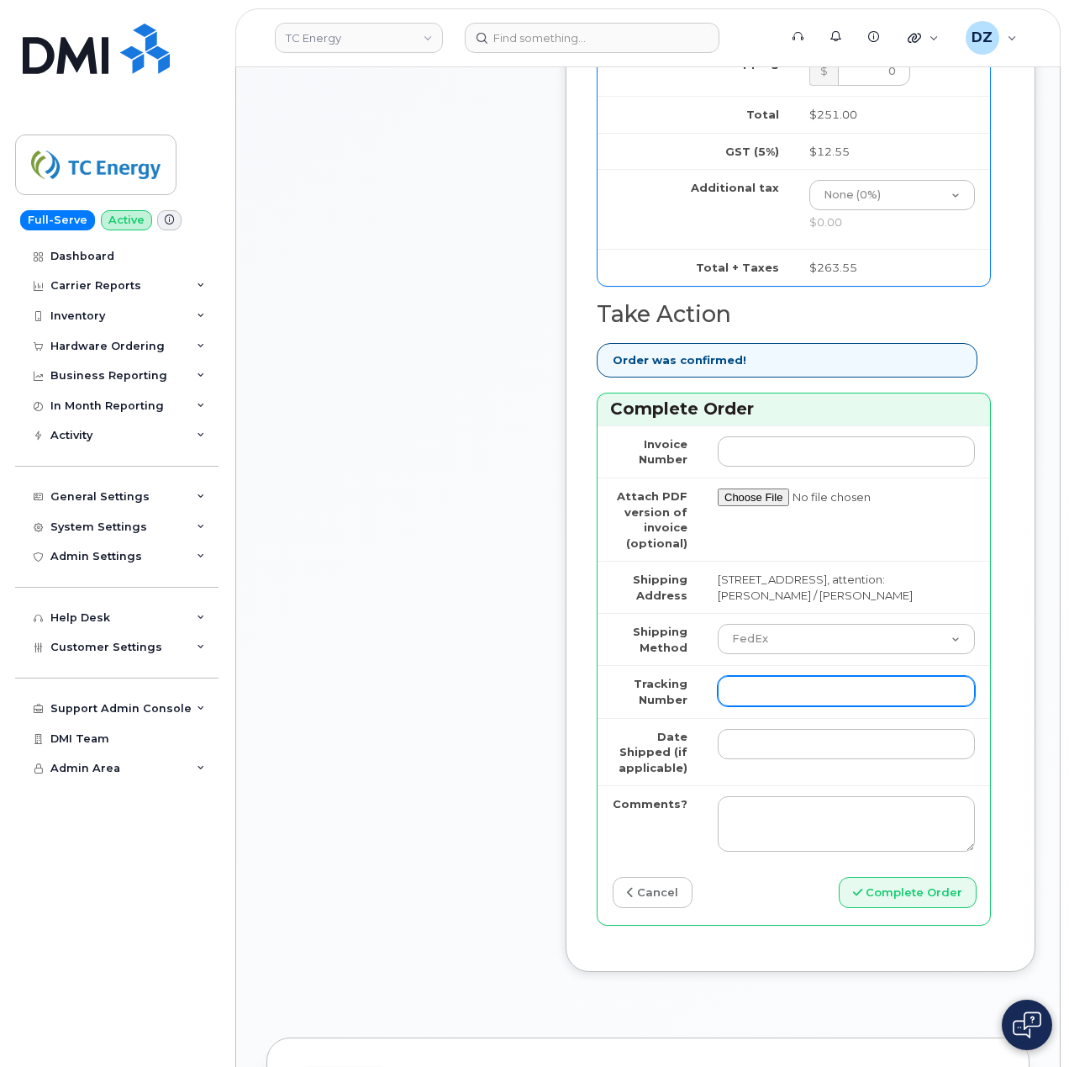
click at [758, 676] on input "Tracking Number" at bounding box center [846, 691] width 257 height 30
paste input "476423817027"
type input "476423817027"
click at [779, 729] on input "Date Shipped (if applicable)" at bounding box center [846, 744] width 257 height 30
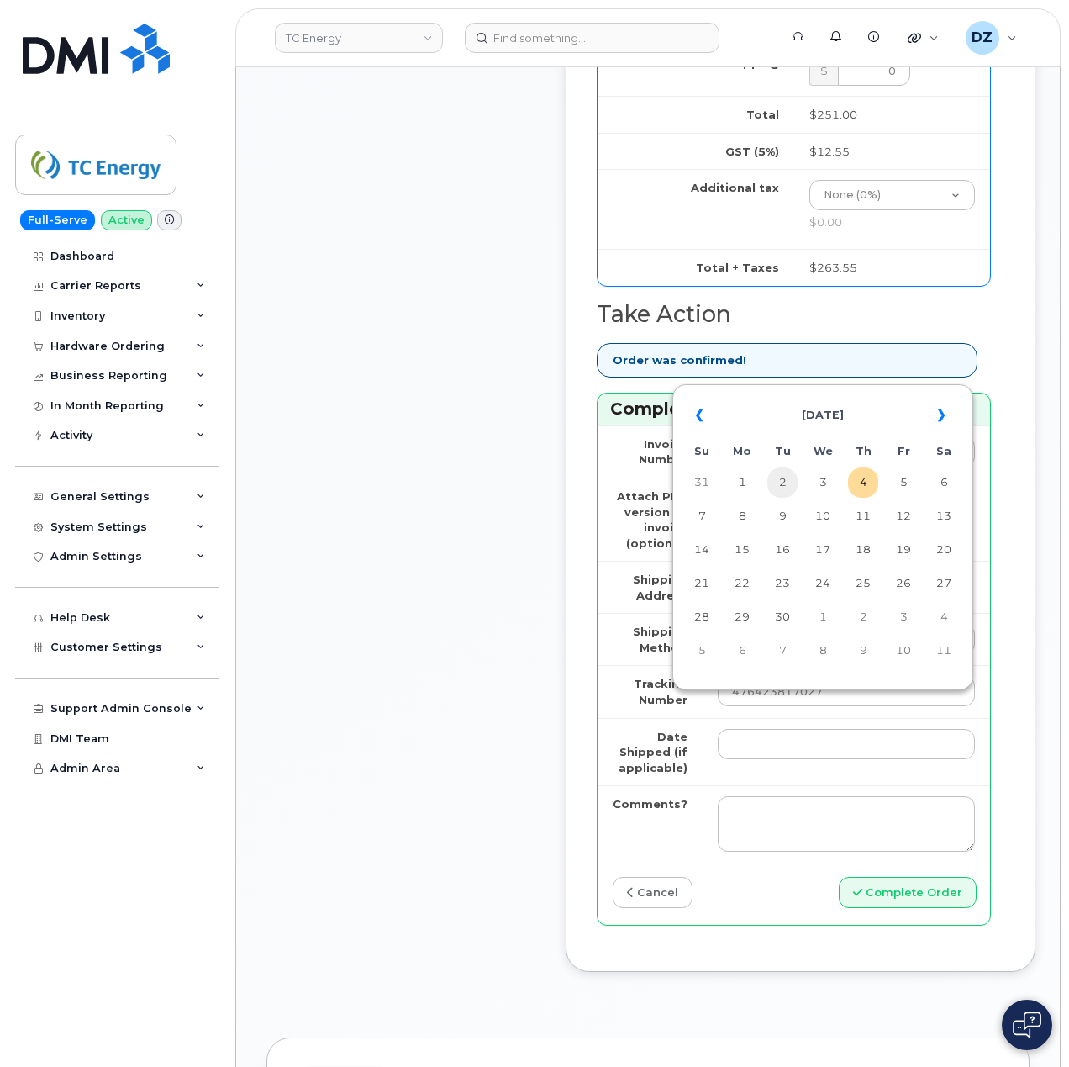
click at [782, 478] on td "2" at bounding box center [783, 482] width 30 height 30
type input "2025-09-02"
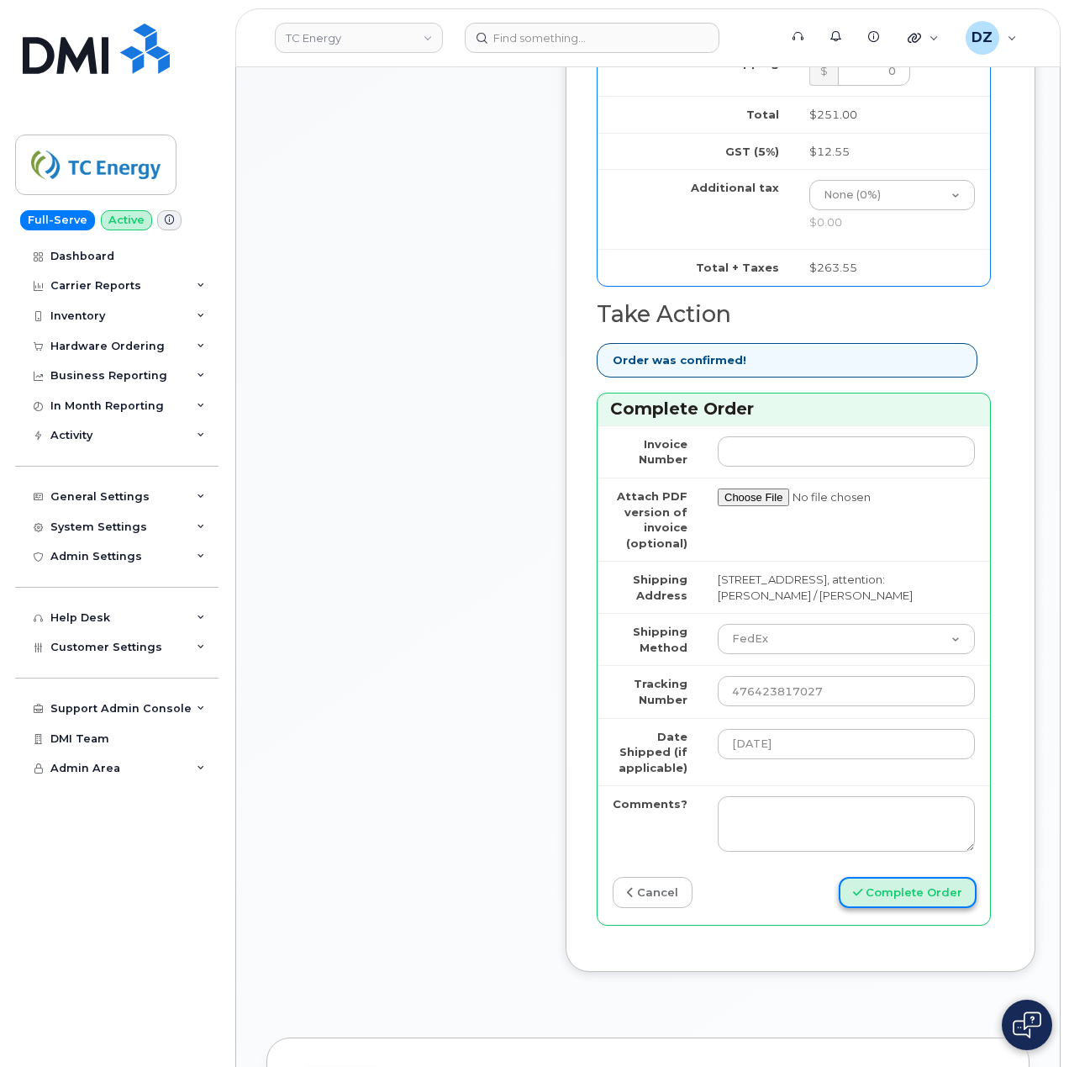
click at [902, 877] on button "Complete Order" at bounding box center [908, 892] width 138 height 31
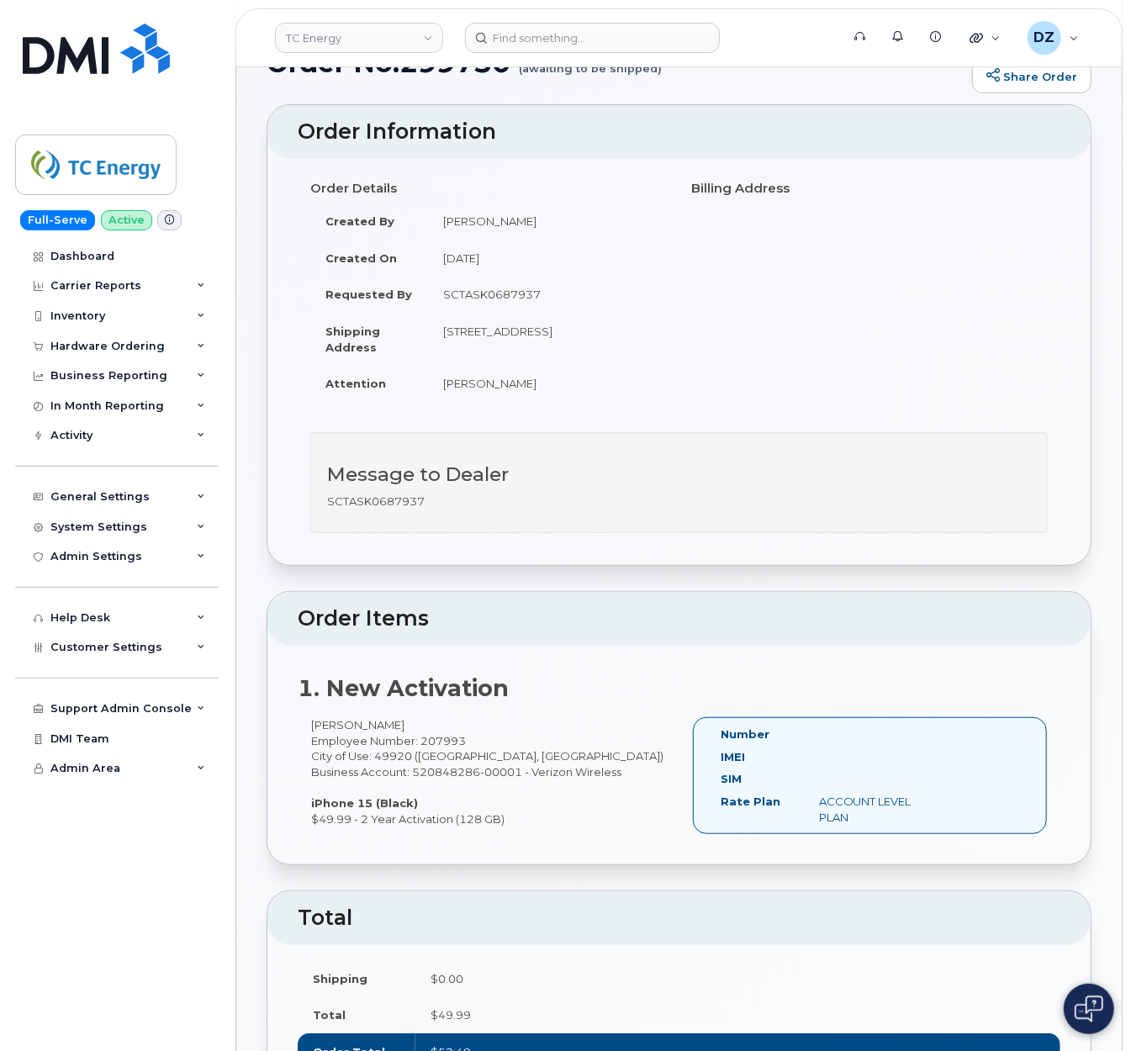
scroll to position [112, 0]
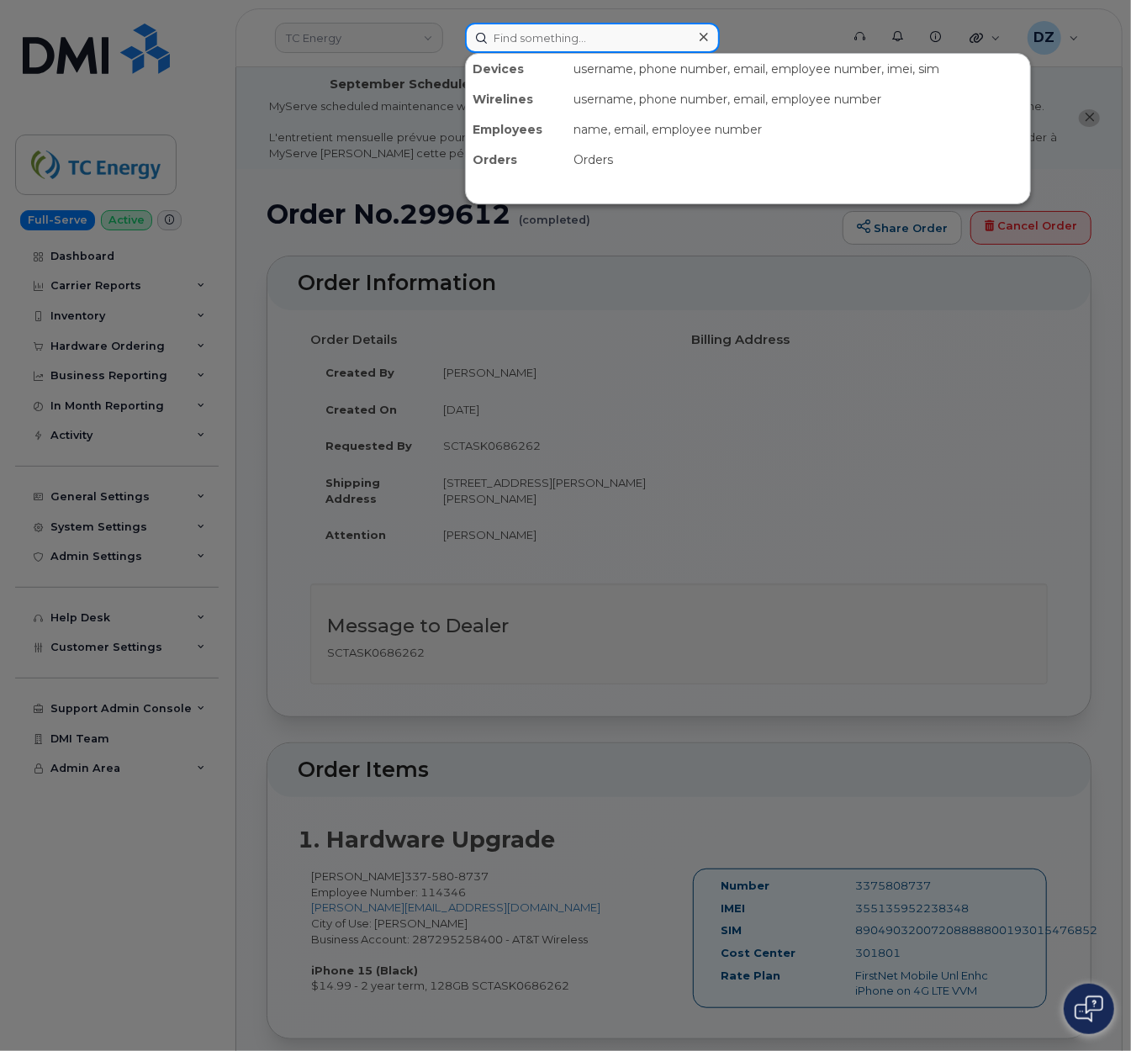
click at [572, 50] on input at bounding box center [592, 38] width 255 height 30
paste input "https://myserve.ca/orders/dd3babd7-9b07-40db-8db7-c19d7722406c"
type input "https://myserve.ca/orders/dd3babd7-9b07-40db-8db7-c19d7722406c"
